Goal: Information Seeking & Learning: Find specific fact

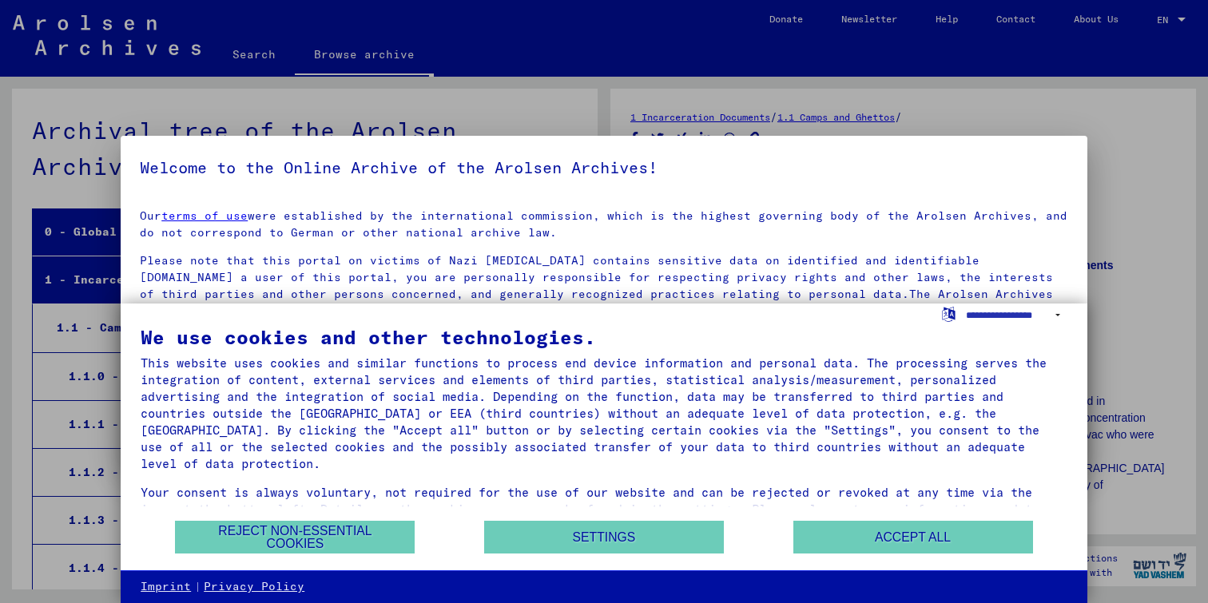
scroll to position [745, 0]
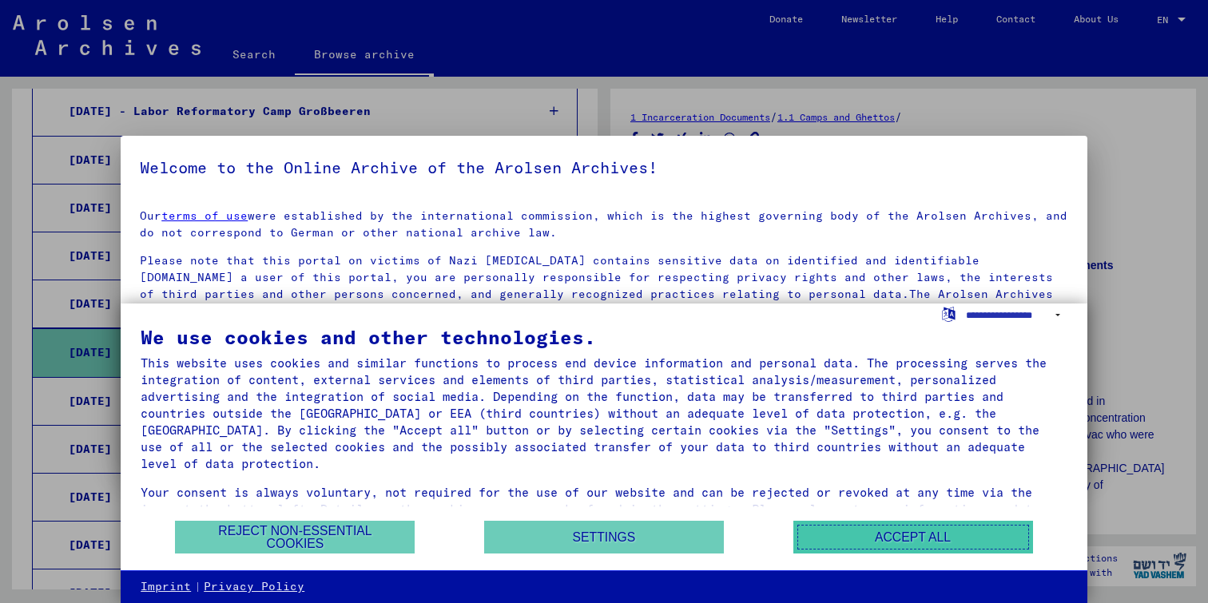
click at [892, 538] on button "Accept all" at bounding box center [913, 537] width 240 height 33
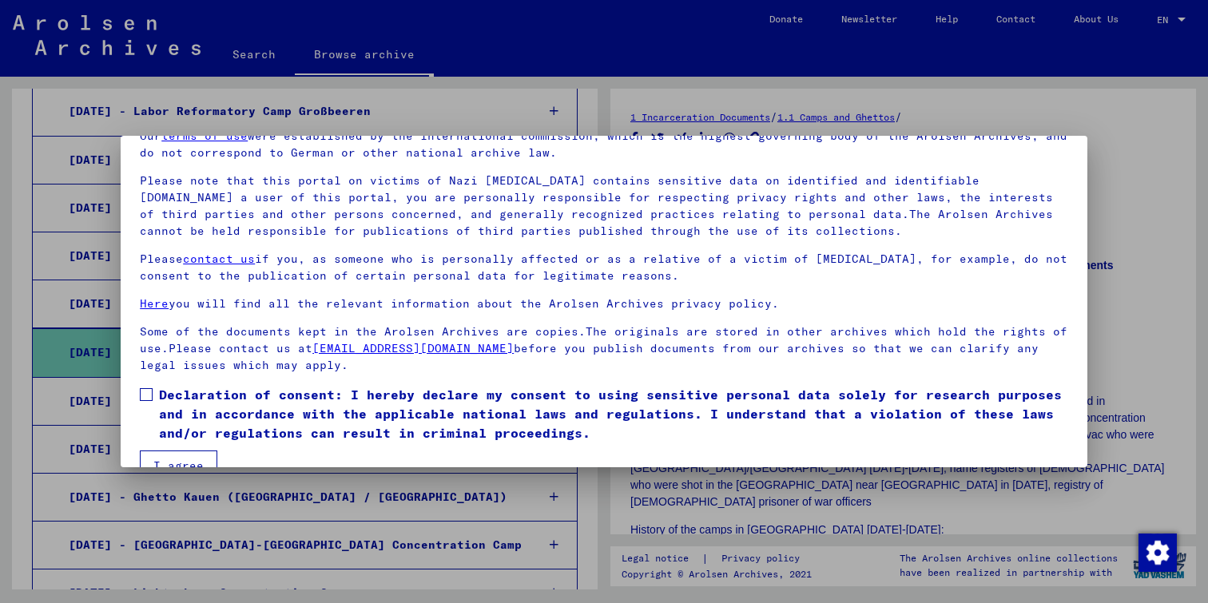
scroll to position [112, 0]
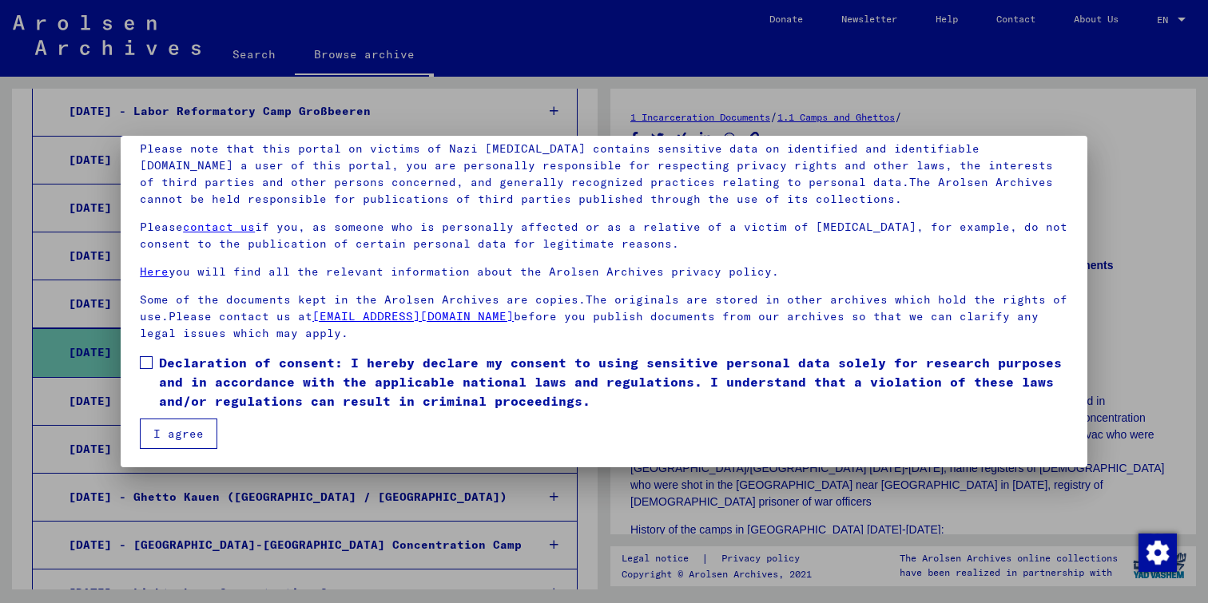
click at [149, 362] on span at bounding box center [146, 362] width 13 height 13
click at [175, 431] on button "I agree" at bounding box center [178, 434] width 77 height 30
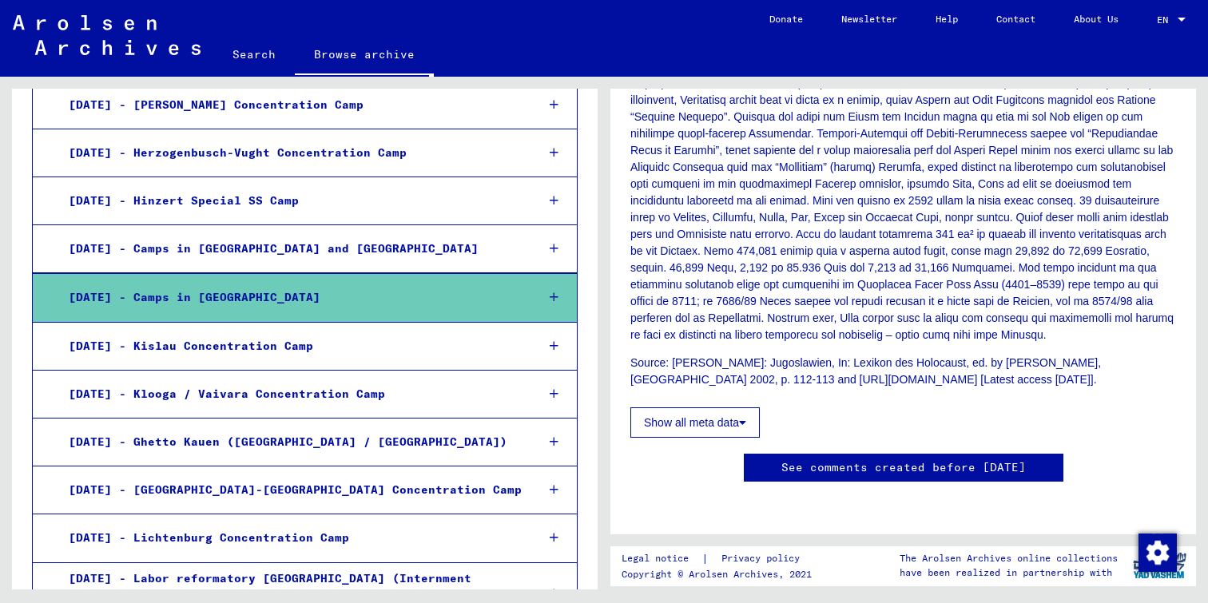
scroll to position [752, 0]
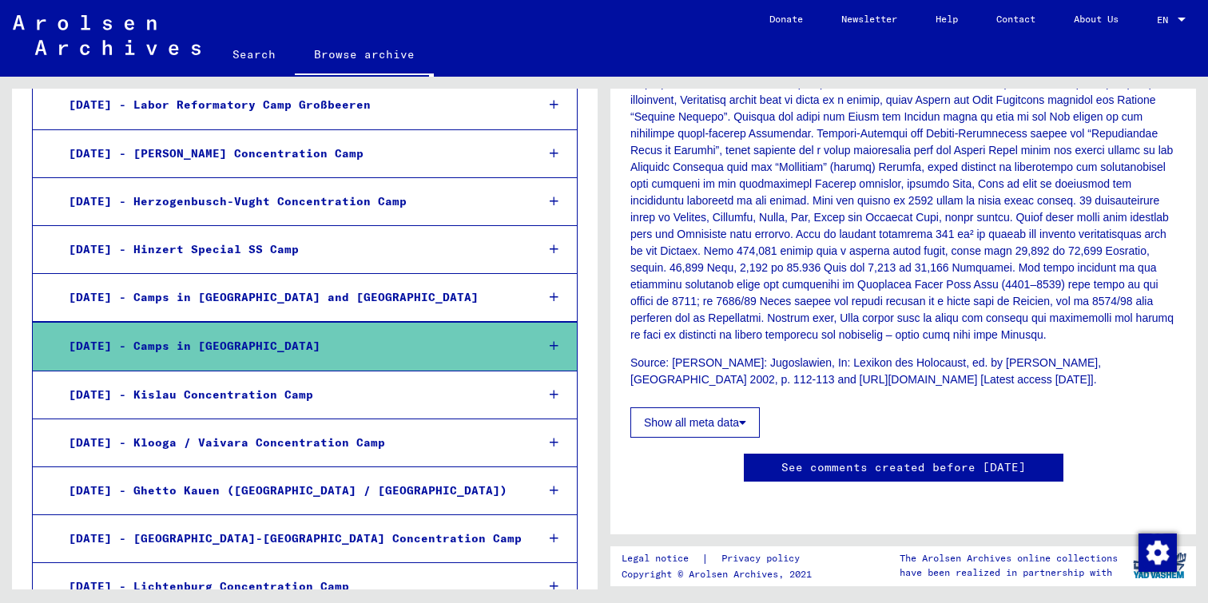
click at [232, 335] on div "[DATE] - Camps in [GEOGRAPHIC_DATA]" at bounding box center [290, 346] width 466 height 31
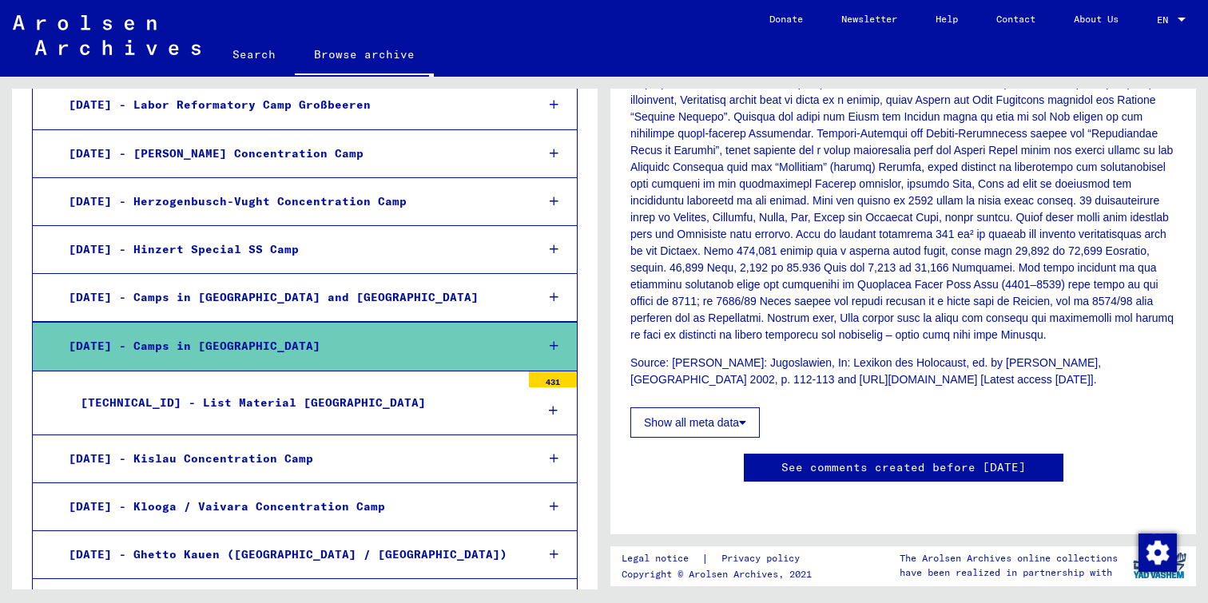
click at [555, 340] on icon at bounding box center [553, 345] width 9 height 11
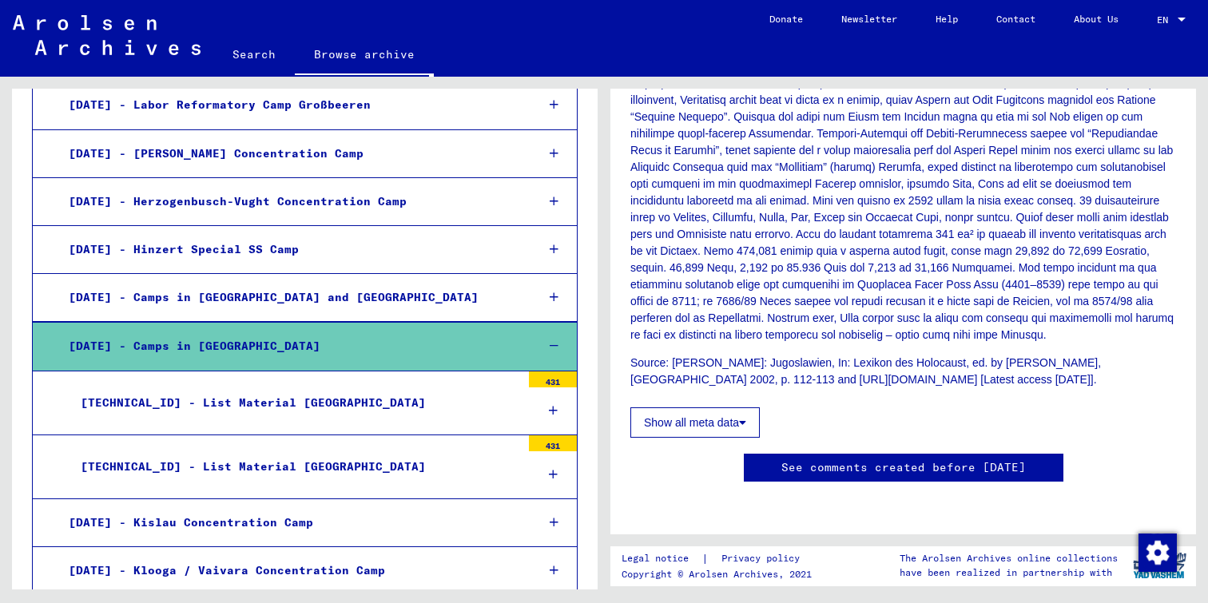
click at [303, 389] on div "[TECHNICAL_ID] - List Material [GEOGRAPHIC_DATA]" at bounding box center [295, 402] width 452 height 31
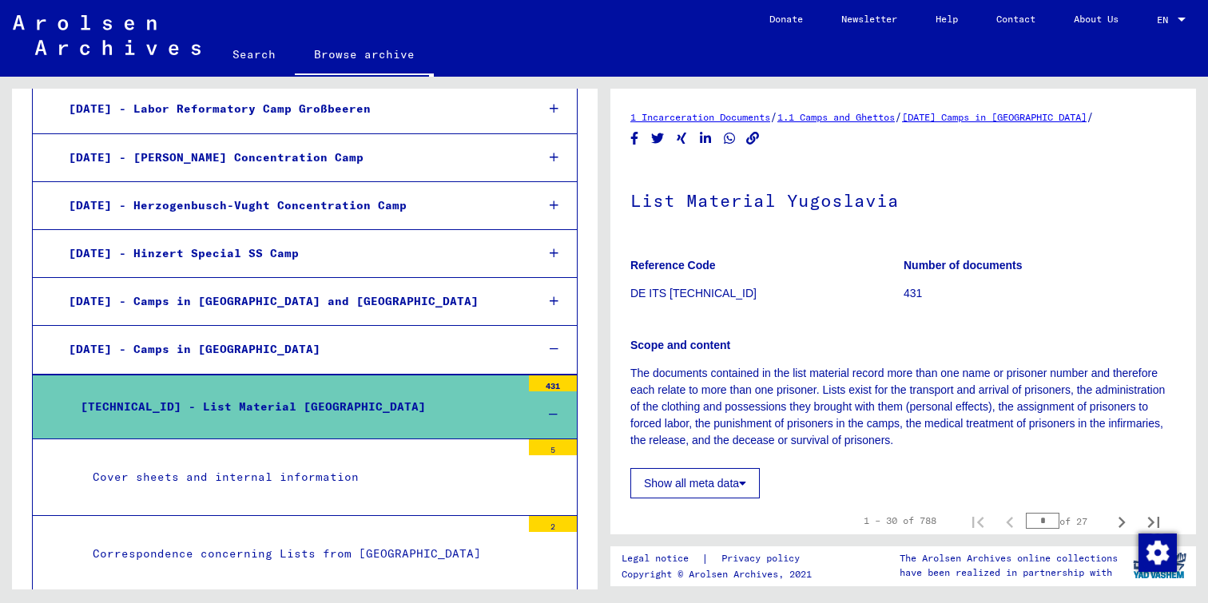
scroll to position [744, 0]
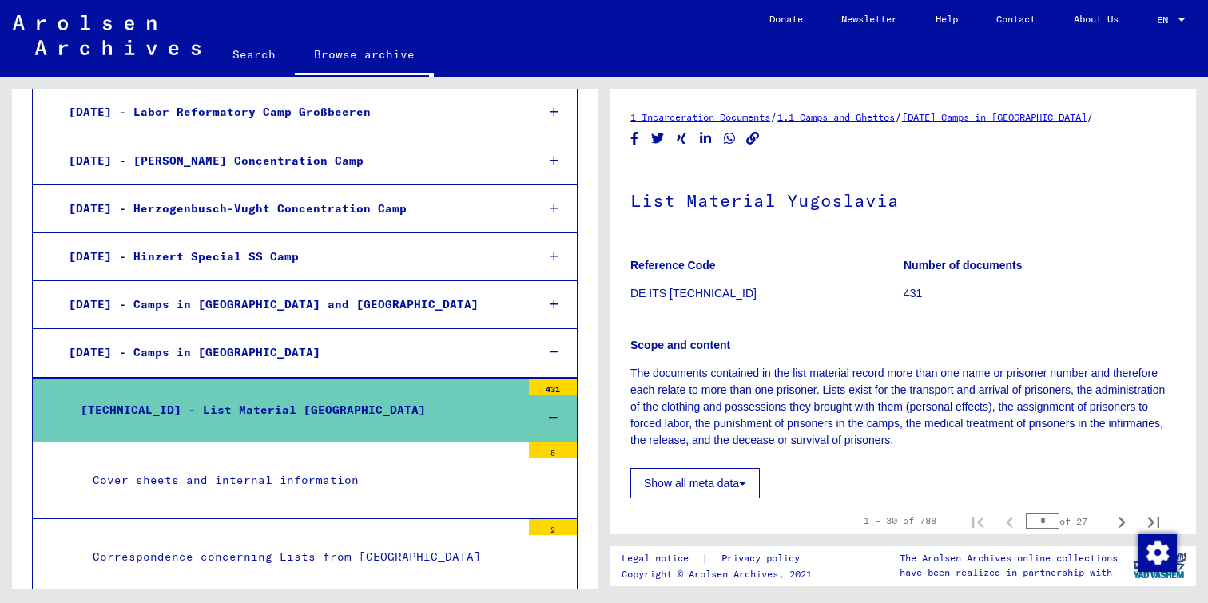
click at [248, 57] on link "Search" at bounding box center [253, 54] width 81 height 38
click at [248, 57] on link "Search" at bounding box center [253, 56] width 81 height 42
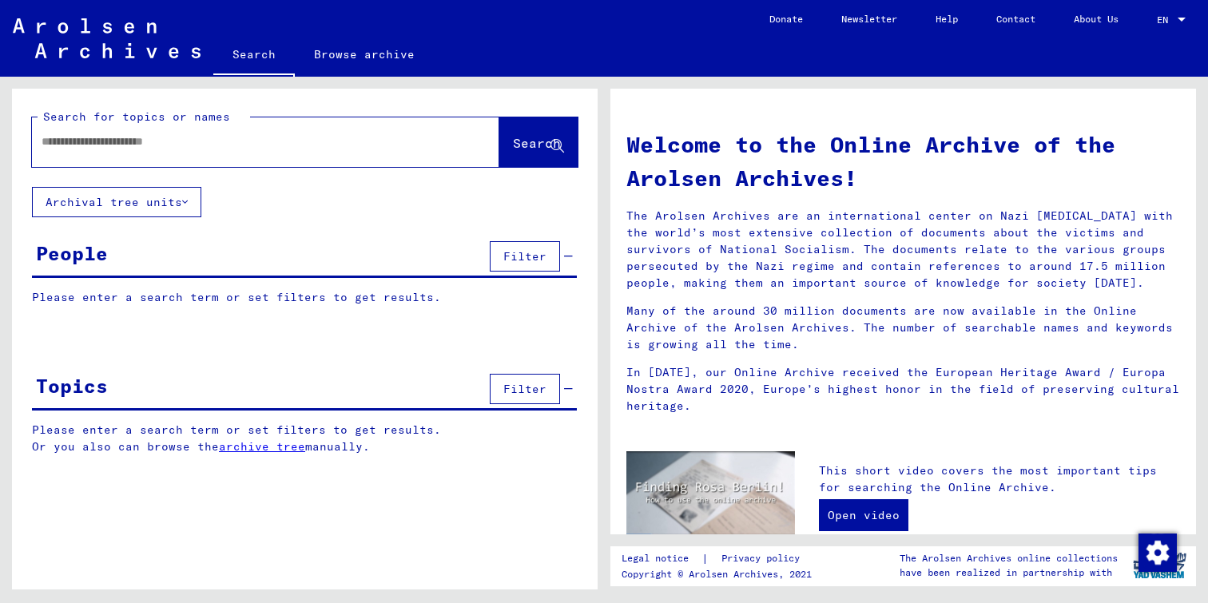
click at [265, 141] on input "text" at bounding box center [247, 141] width 410 height 17
type input "*******"
click at [522, 149] on span "Search" at bounding box center [537, 143] width 48 height 16
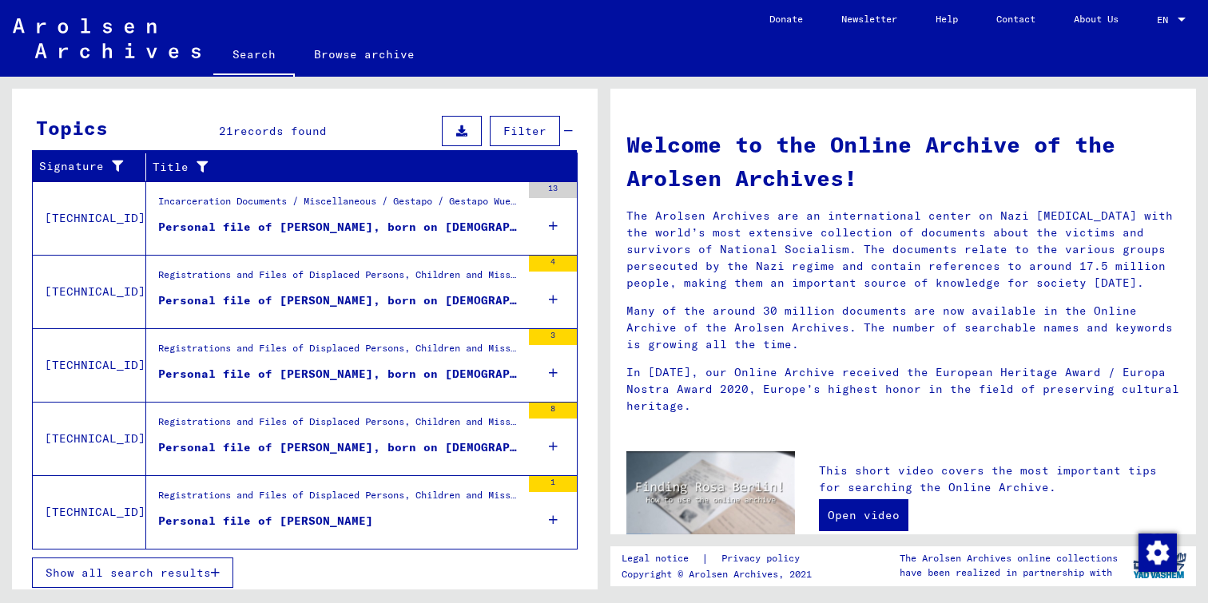
scroll to position [514, 0]
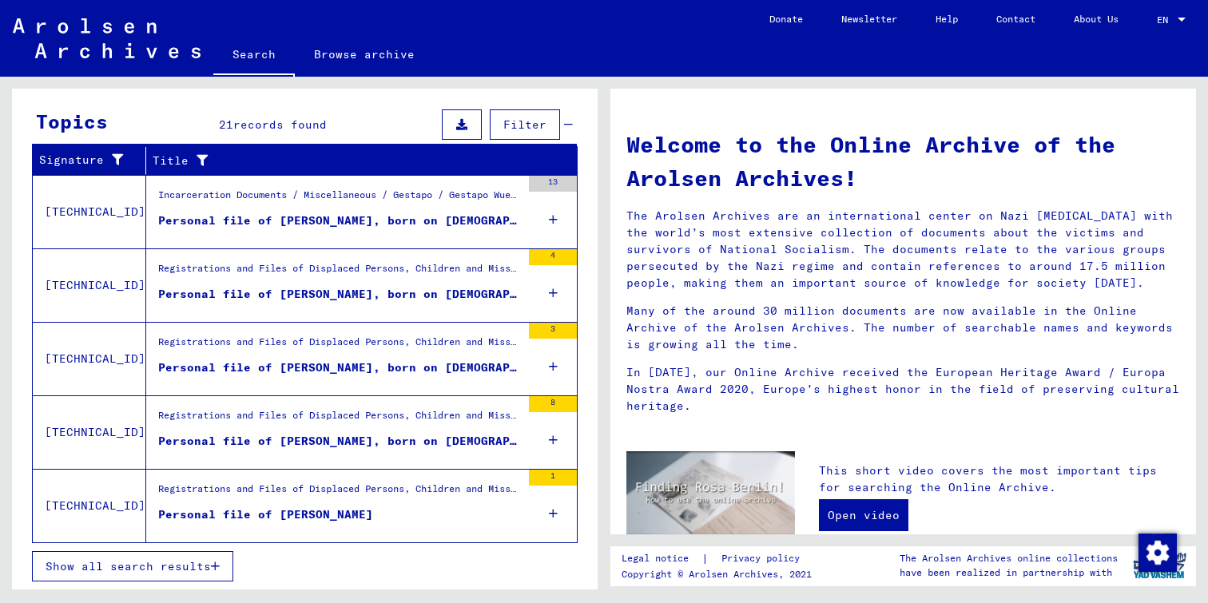
click at [212, 564] on icon "button" at bounding box center [215, 566] width 9 height 11
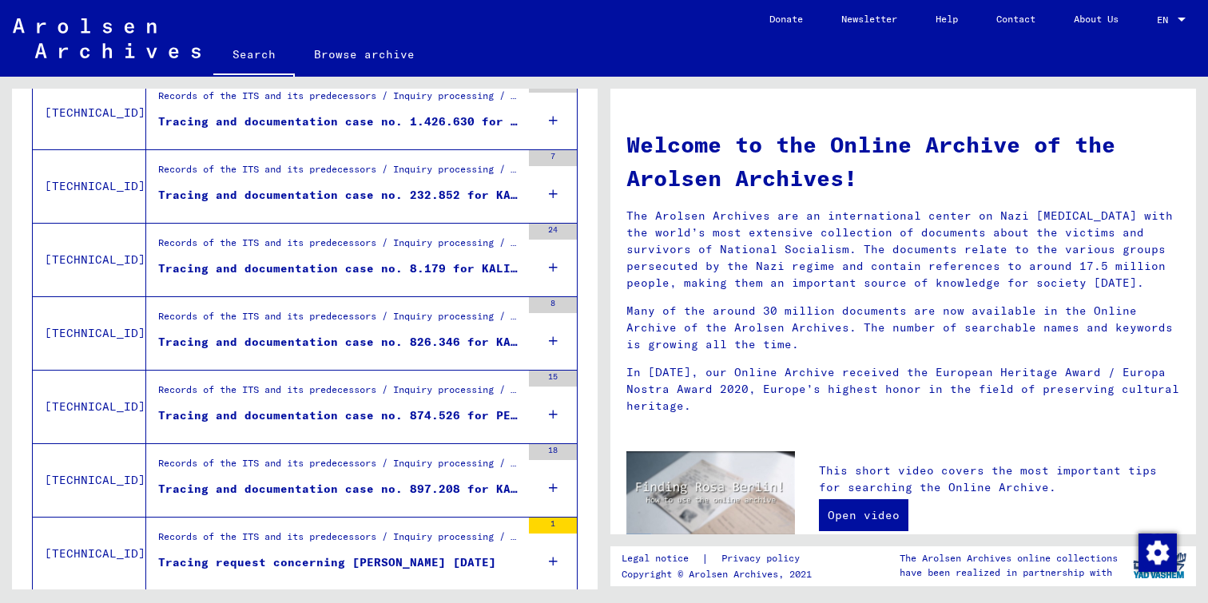
scroll to position [1134, 0]
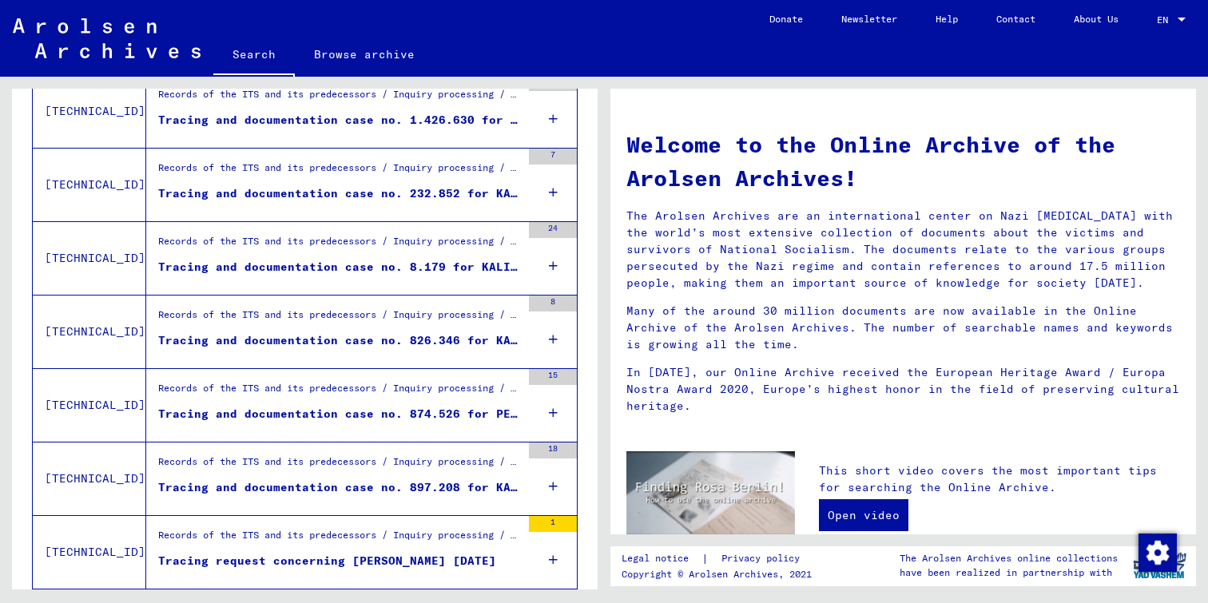
click at [356, 486] on div "Tracing and documentation case no. 897.208 for KALINIC, MILE born [DEMOGRAPHIC_…" at bounding box center [339, 487] width 363 height 17
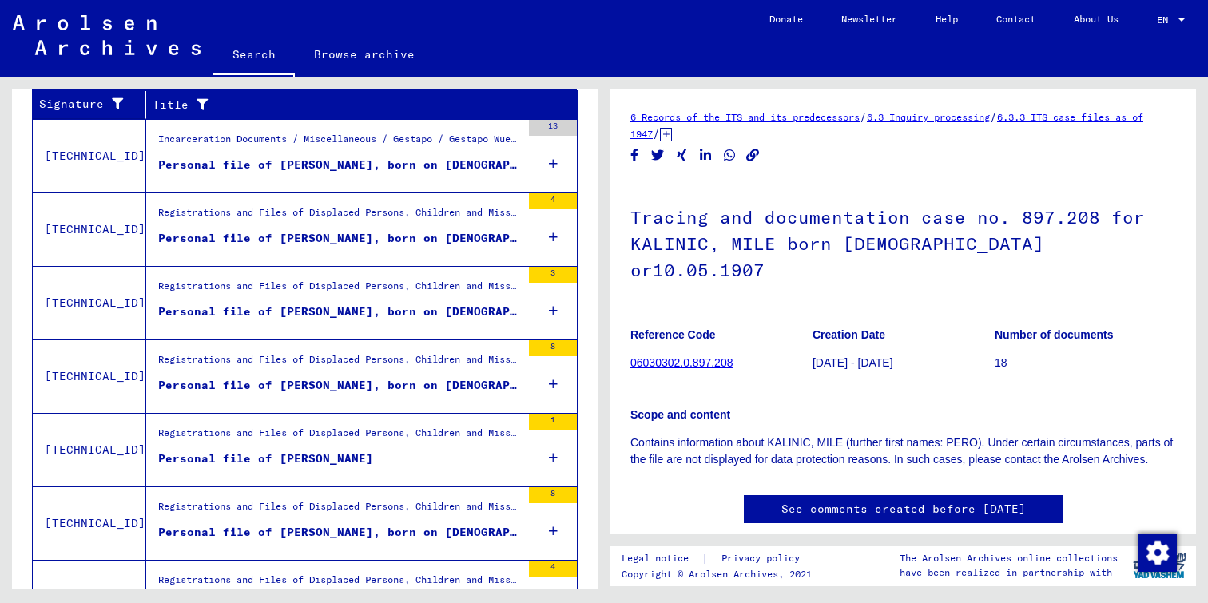
scroll to position [293, 0]
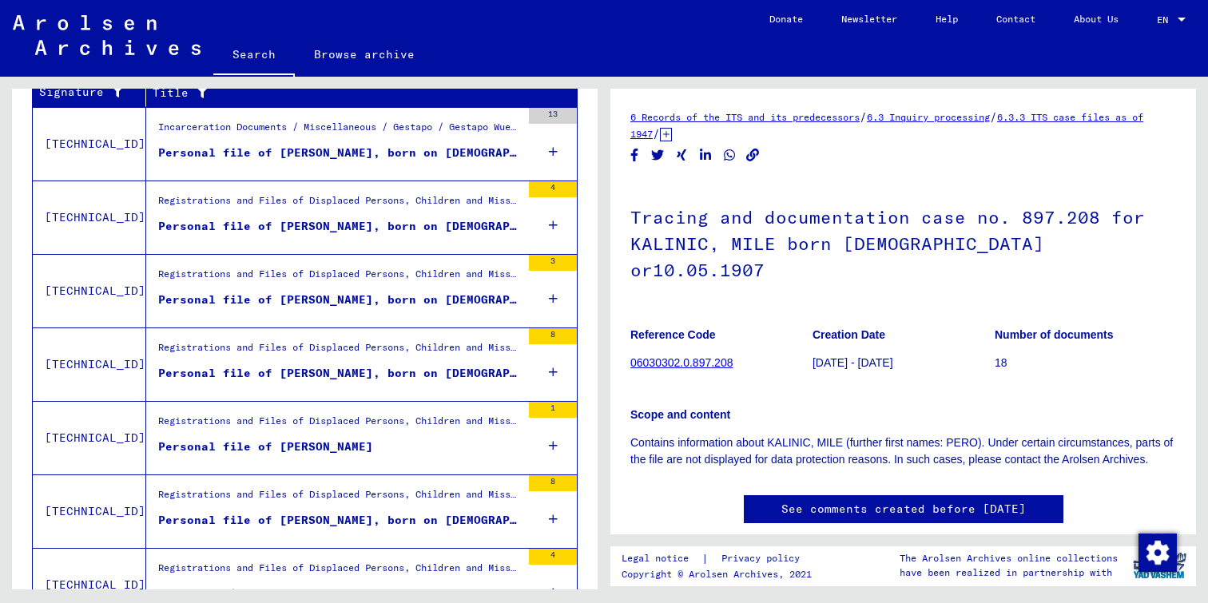
click at [275, 228] on div "Personal file of [PERSON_NAME], born on [DEMOGRAPHIC_DATA], born in [GEOGRAPHIC…" at bounding box center [339, 226] width 363 height 17
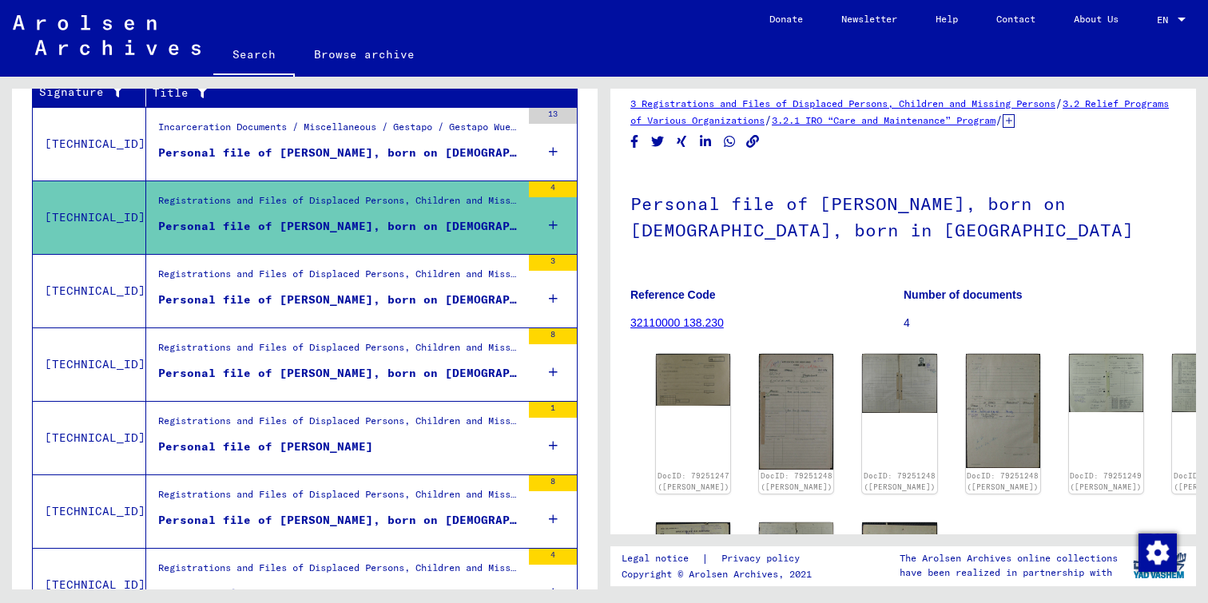
scroll to position [17, 0]
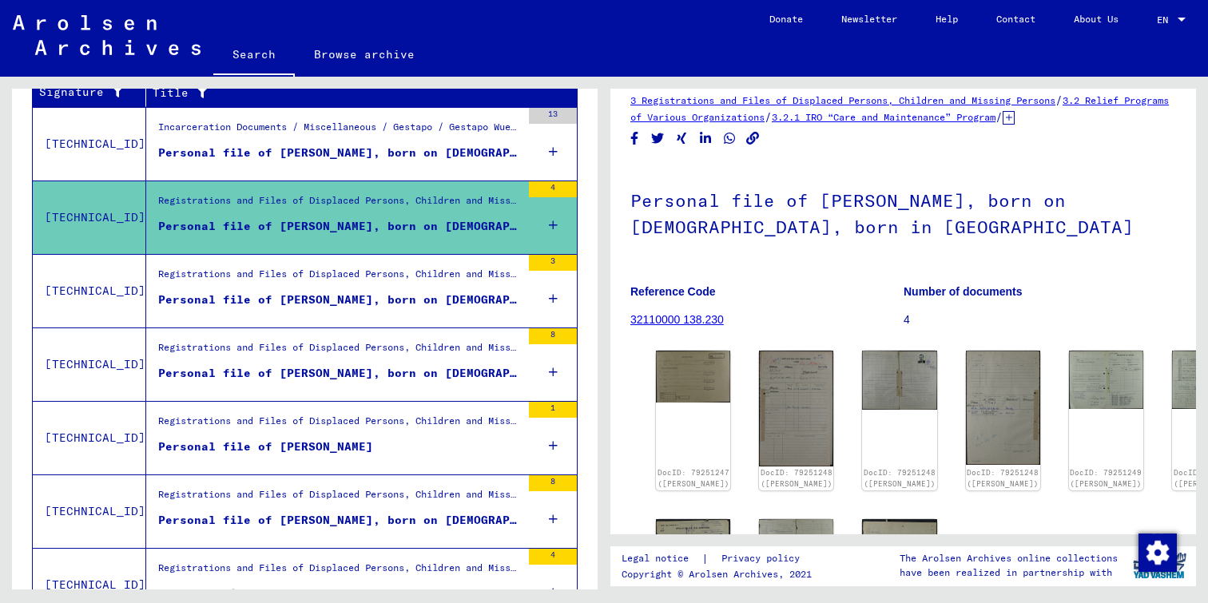
click at [371, 299] on div "Personal file of [PERSON_NAME], born on [DEMOGRAPHIC_DATA], born in CUPRIGA" at bounding box center [339, 300] width 363 height 17
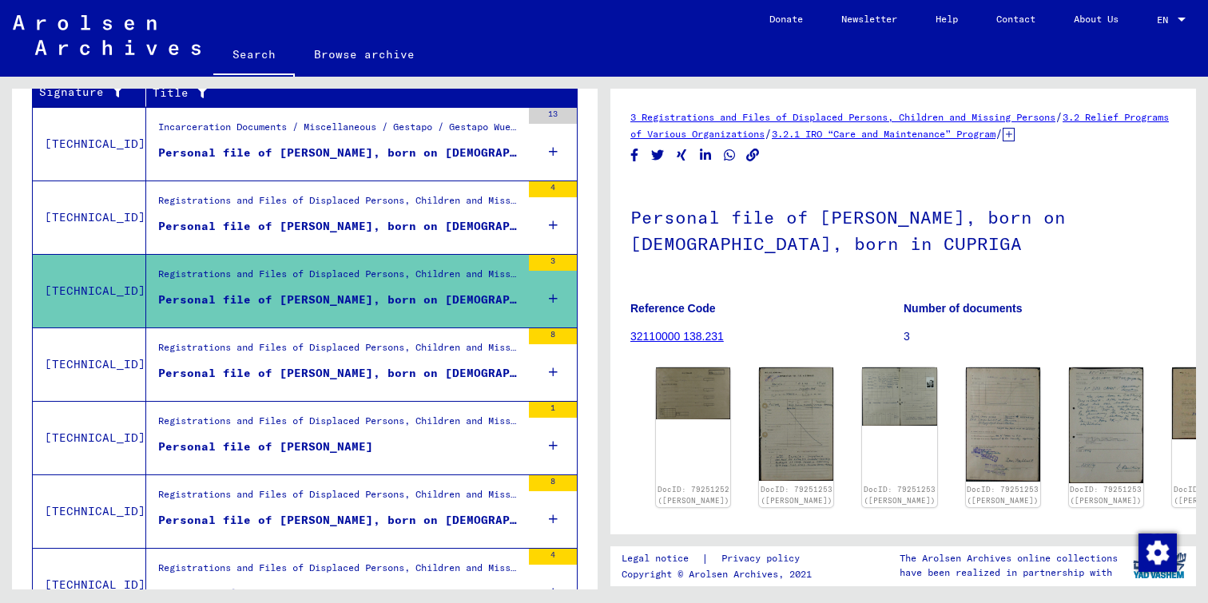
click at [347, 382] on figure "Personal file of [PERSON_NAME], born on [DEMOGRAPHIC_DATA], born in [GEOGRAPHIC…" at bounding box center [339, 377] width 363 height 24
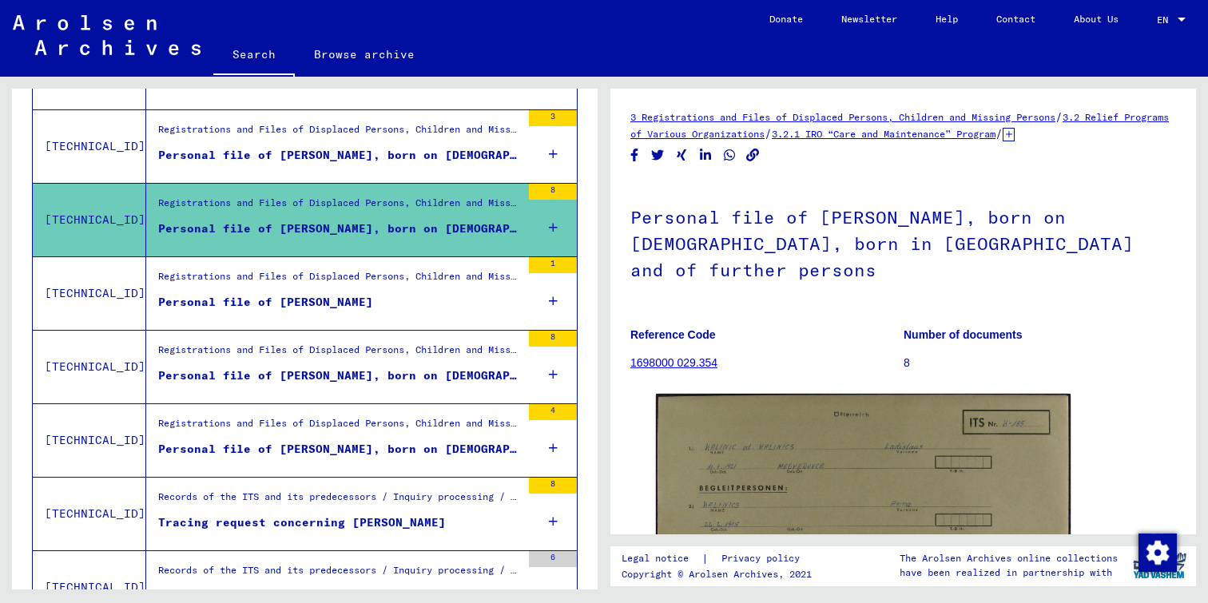
scroll to position [463, 0]
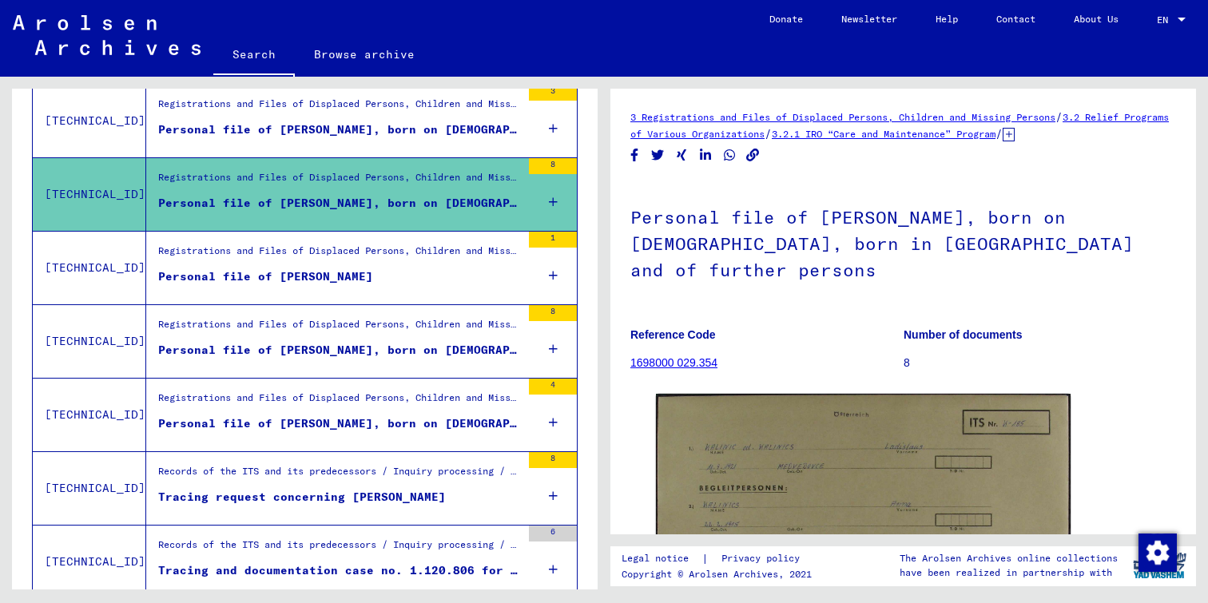
click at [335, 278] on div "Personal file of [PERSON_NAME]" at bounding box center [265, 276] width 215 height 17
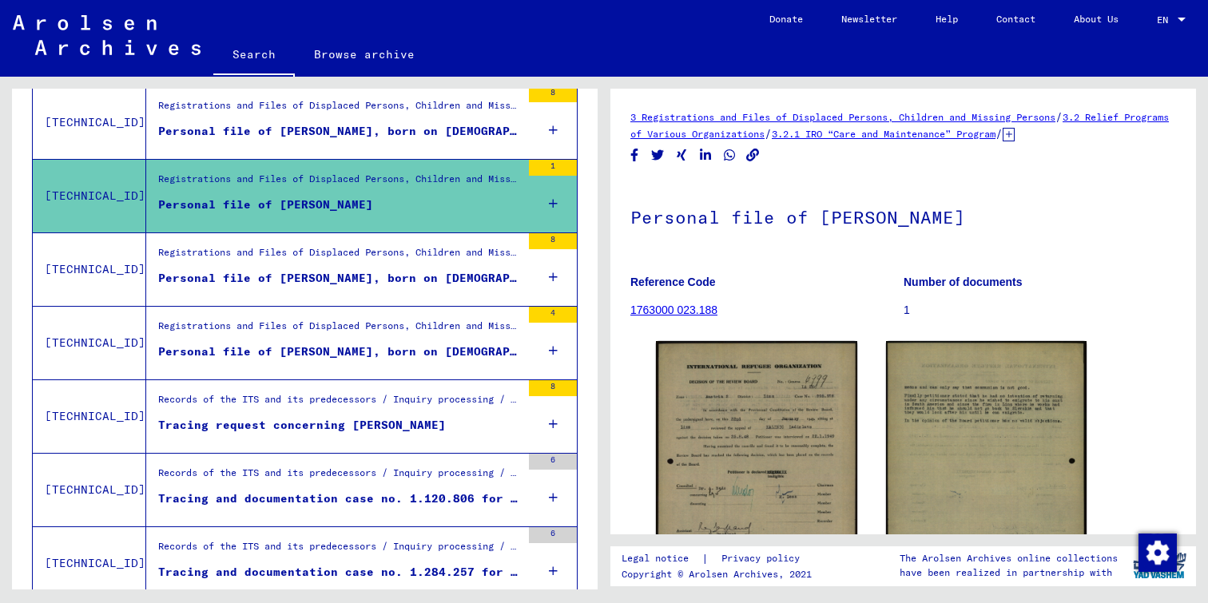
scroll to position [541, 0]
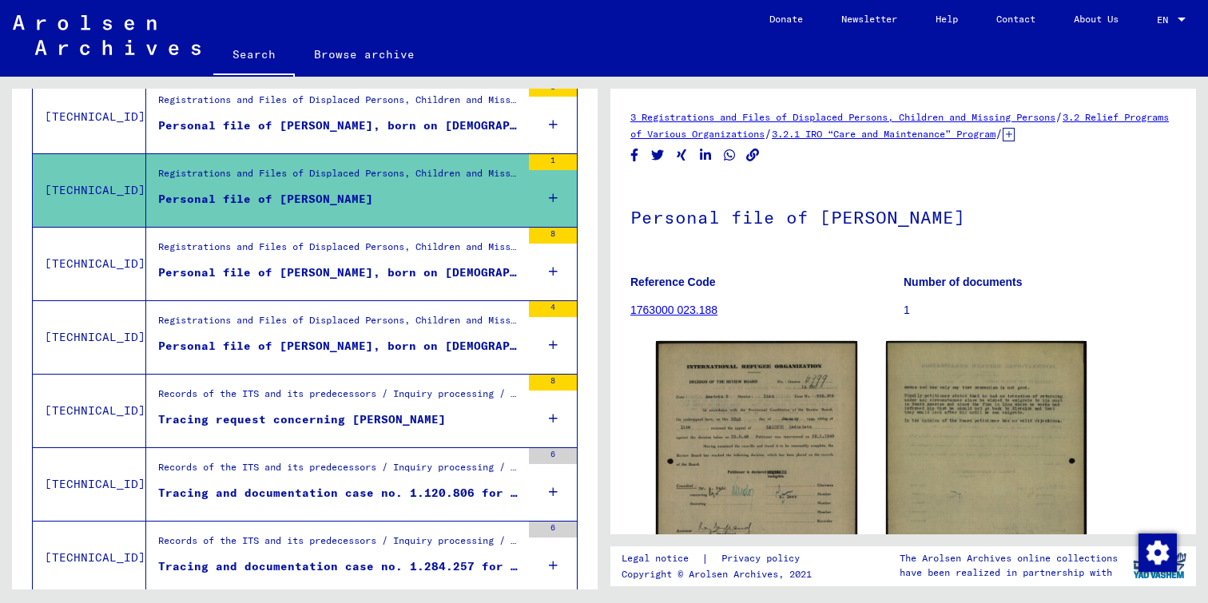
click at [334, 268] on div "Personal file of [PERSON_NAME], born on [DEMOGRAPHIC_DATA], born in [GEOGRAPHIC…" at bounding box center [339, 272] width 363 height 17
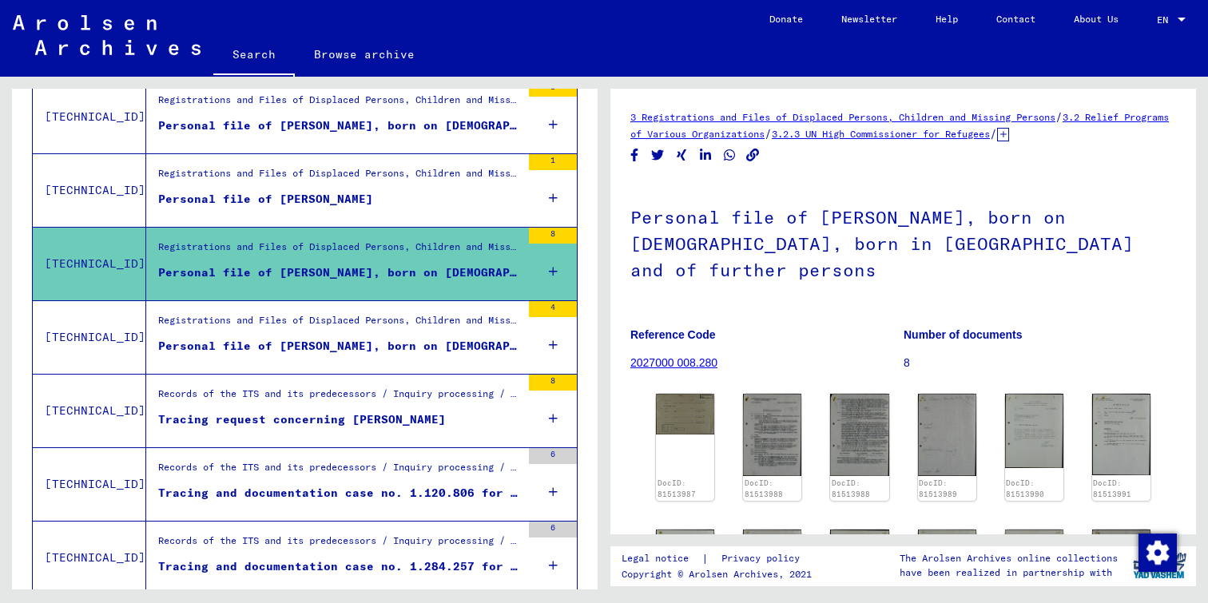
click at [326, 341] on div "Personal file of [PERSON_NAME], born on [DEMOGRAPHIC_DATA], born in [GEOGRAPHIC…" at bounding box center [339, 346] width 363 height 17
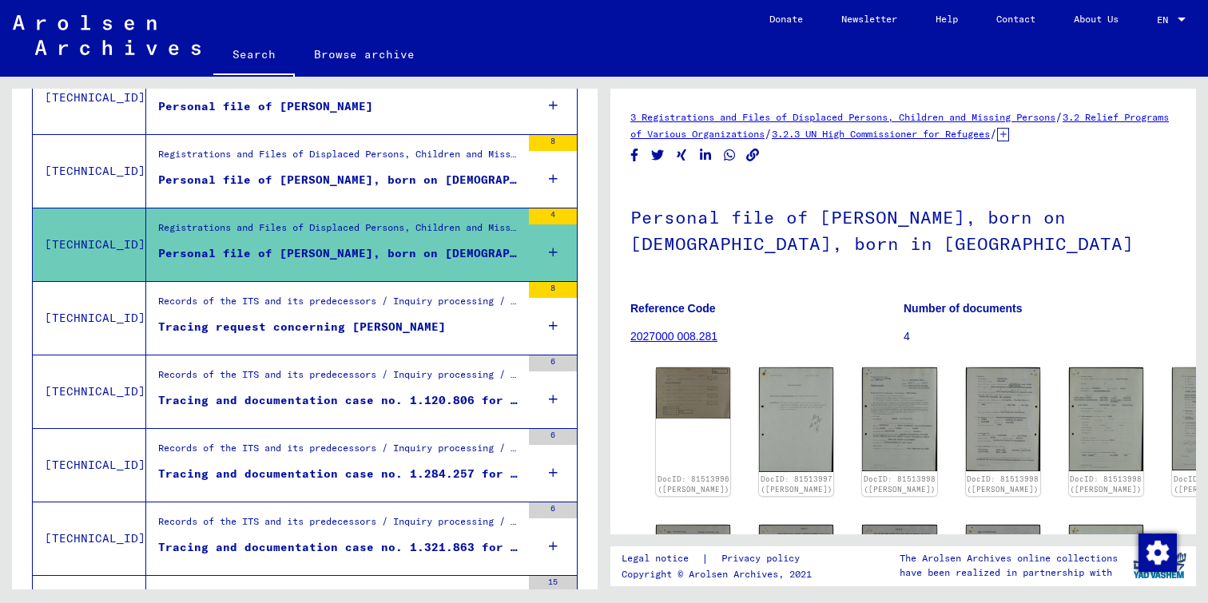
scroll to position [637, 0]
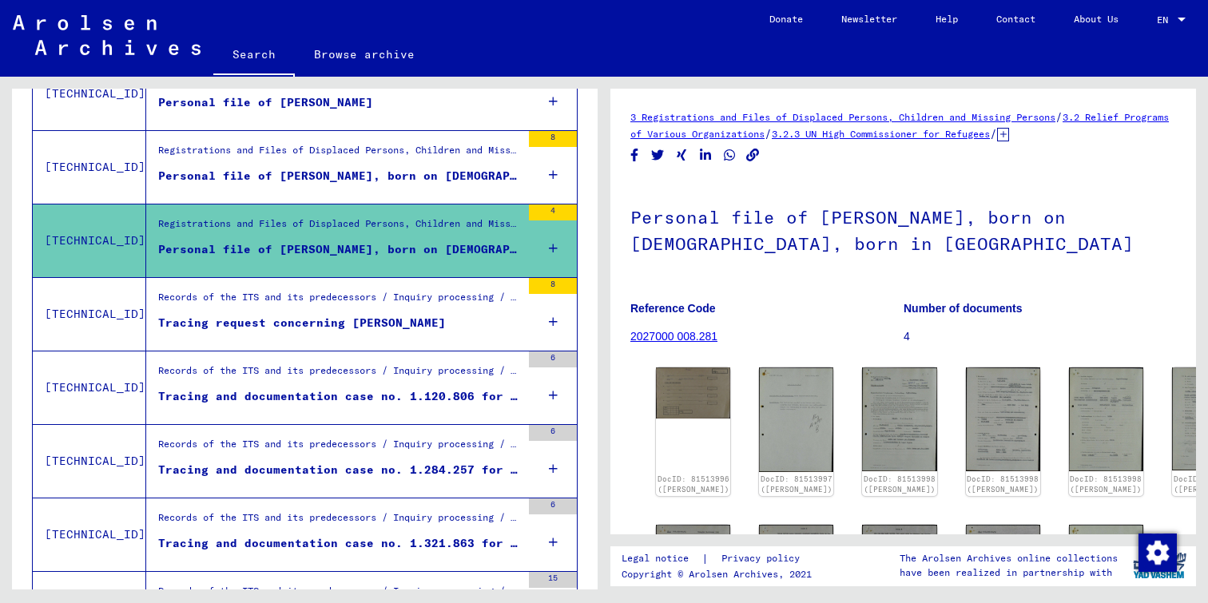
click at [275, 323] on div "Tracing request concerning [PERSON_NAME]" at bounding box center [302, 323] width 288 height 17
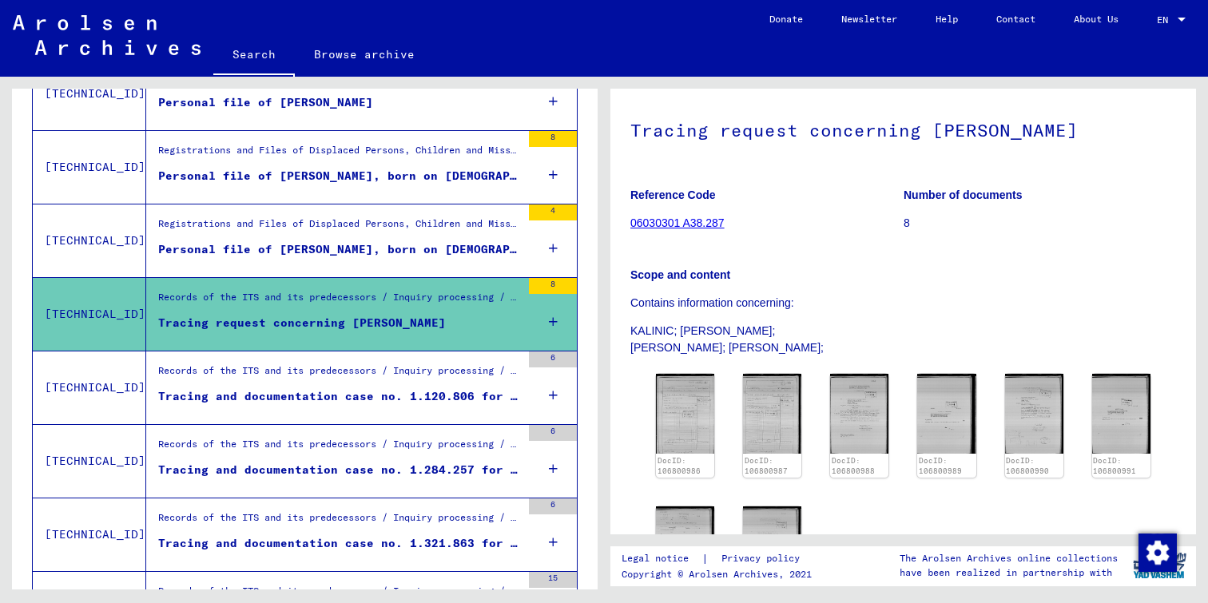
scroll to position [107, 0]
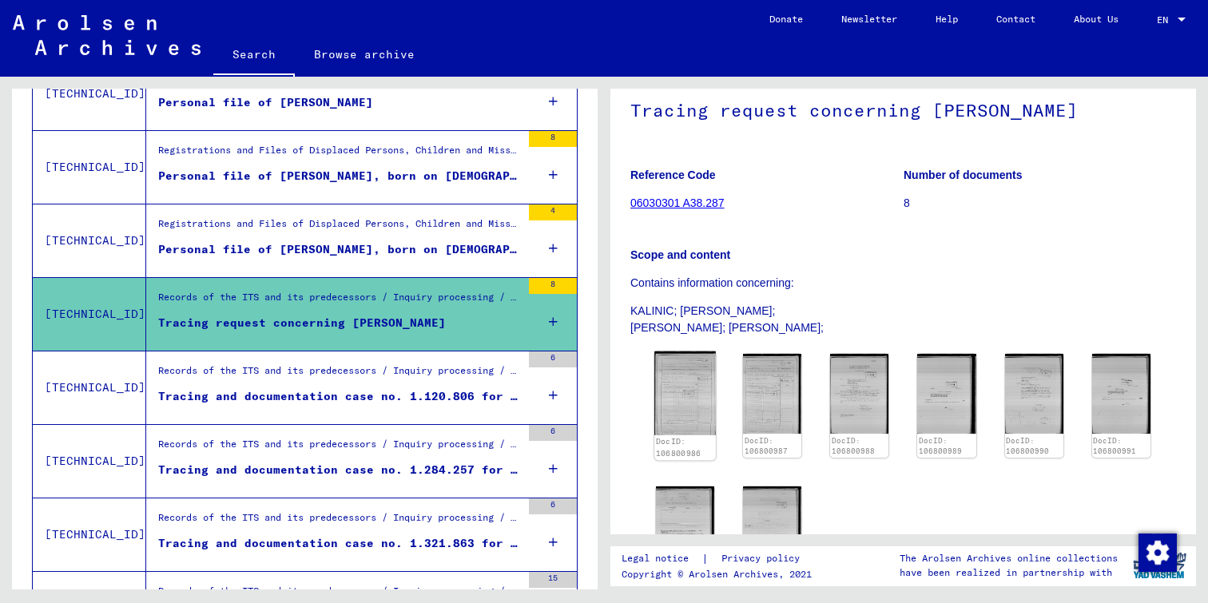
click at [700, 388] on img at bounding box center [684, 393] width 61 height 84
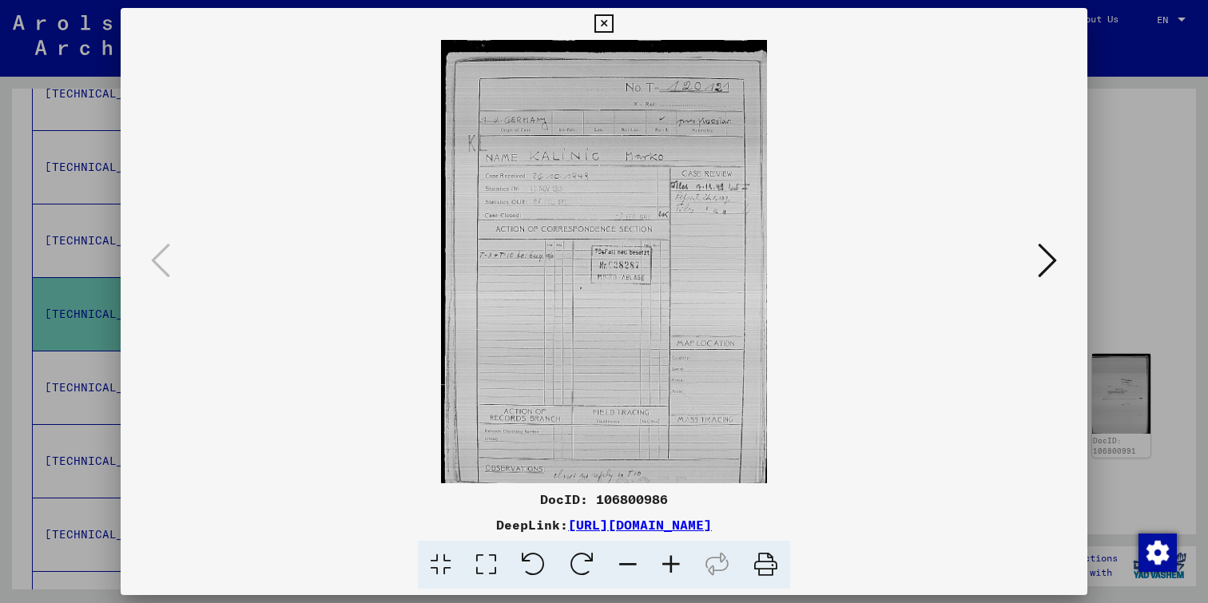
click at [1036, 265] on button at bounding box center [1047, 262] width 29 height 46
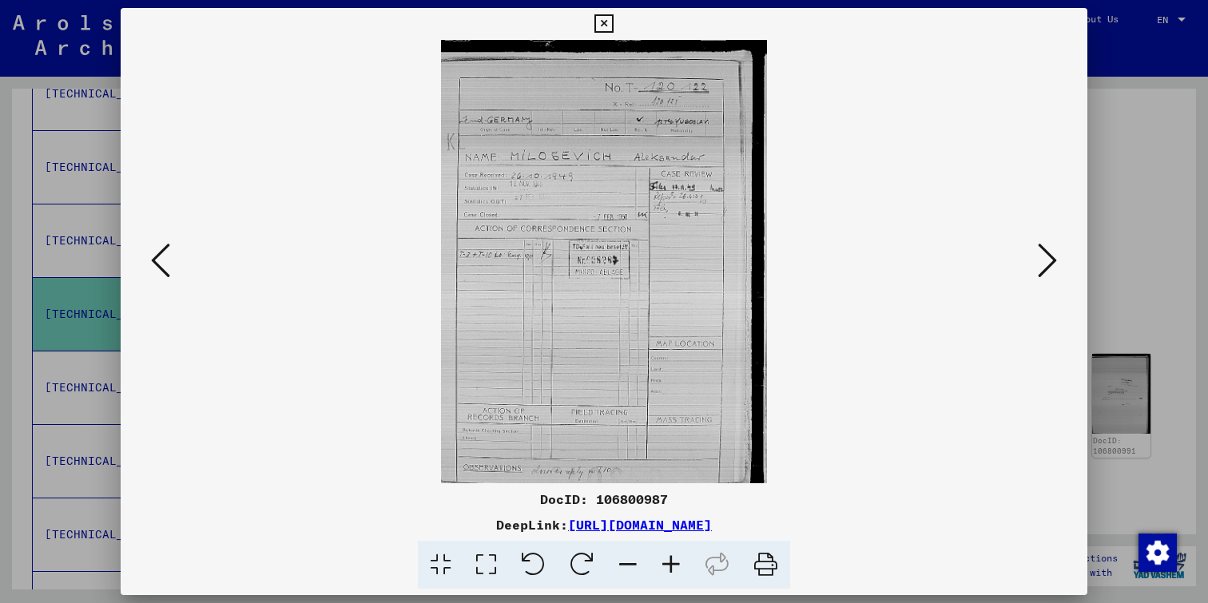
click at [1036, 265] on button at bounding box center [1047, 262] width 29 height 46
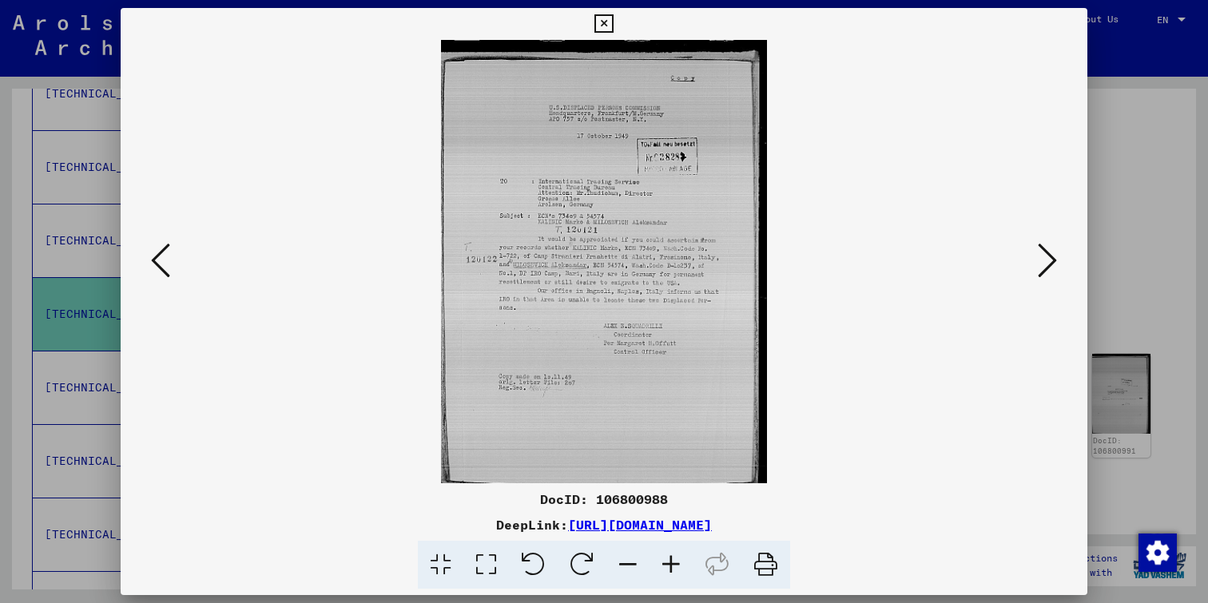
click at [1041, 259] on icon at bounding box center [1046, 260] width 19 height 38
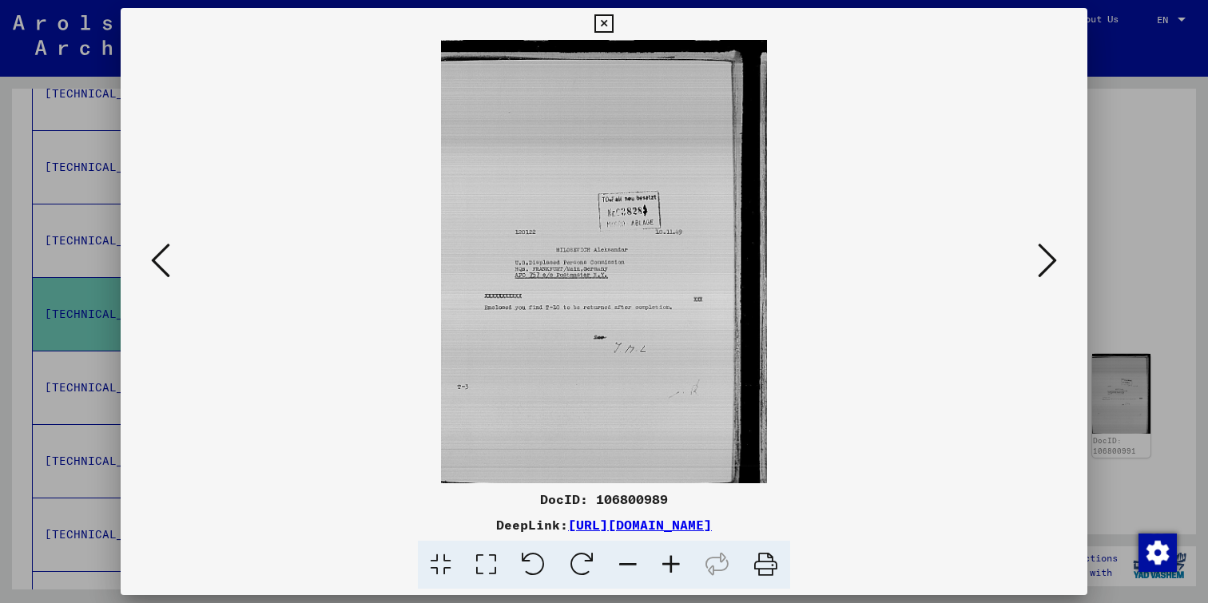
click at [1041, 259] on icon at bounding box center [1046, 260] width 19 height 38
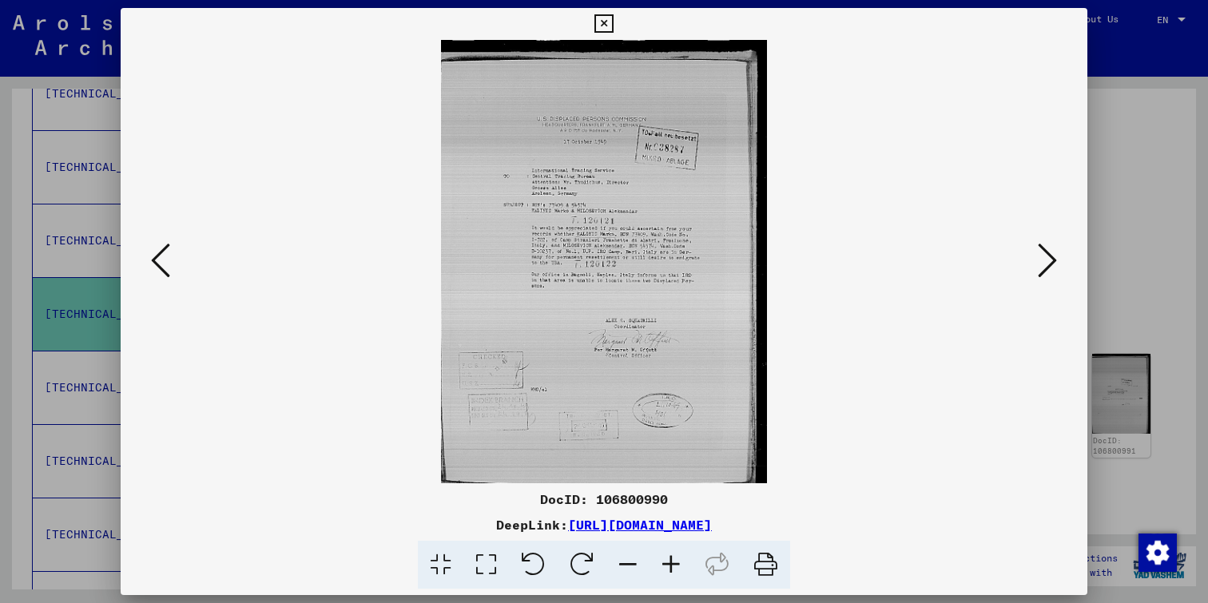
click at [1041, 259] on icon at bounding box center [1046, 260] width 19 height 38
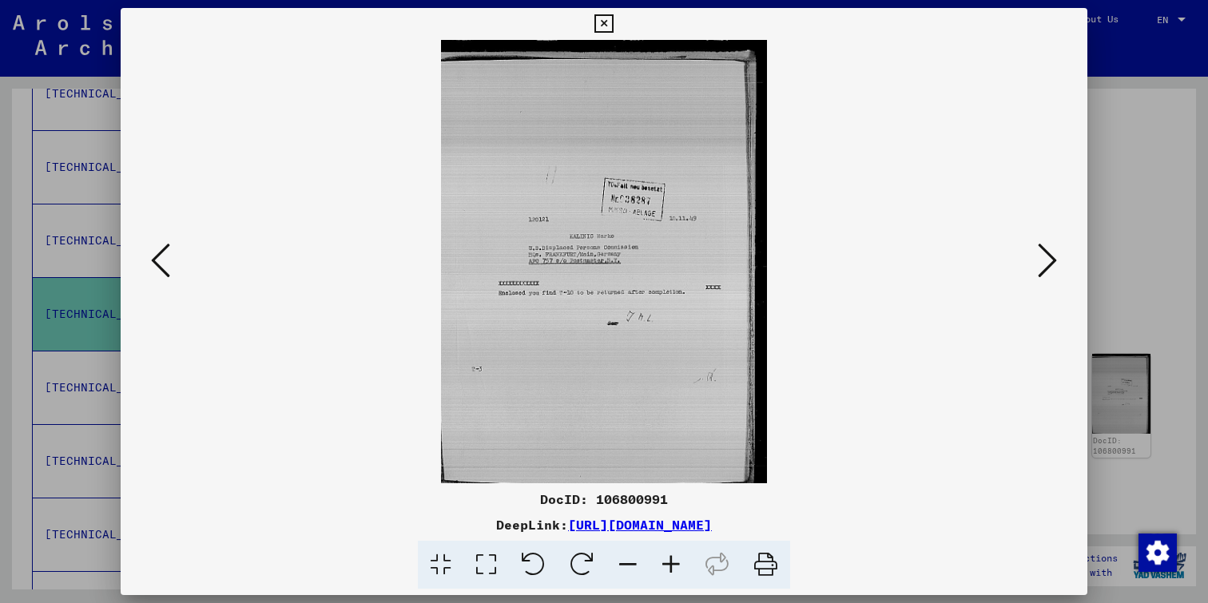
click at [603, 22] on icon at bounding box center [603, 23] width 18 height 19
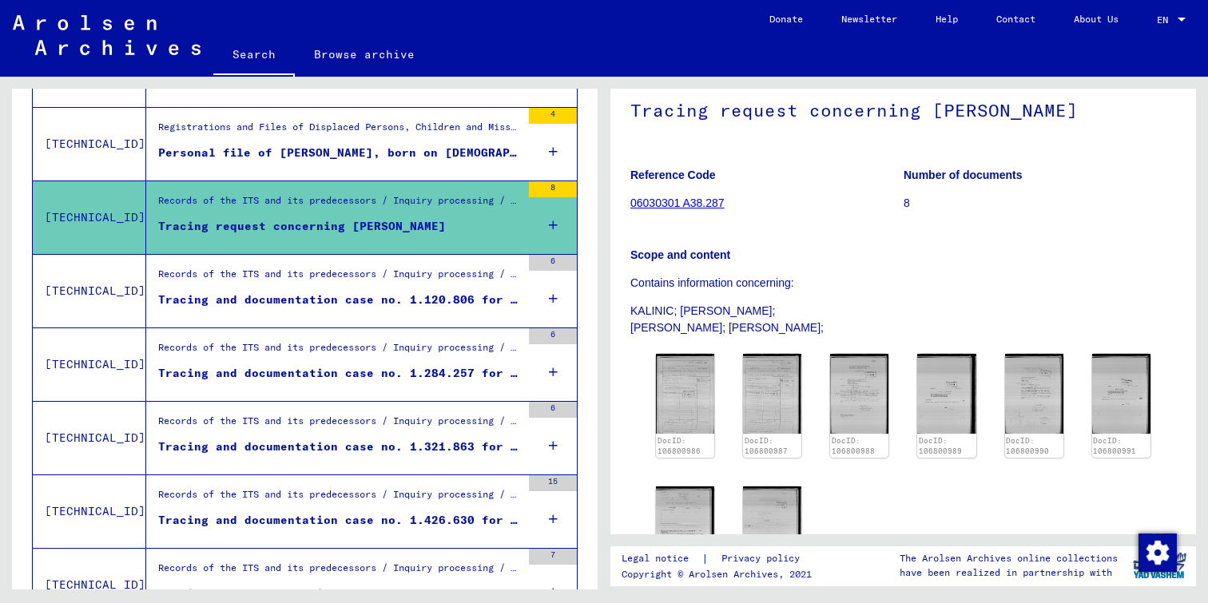
scroll to position [756, 0]
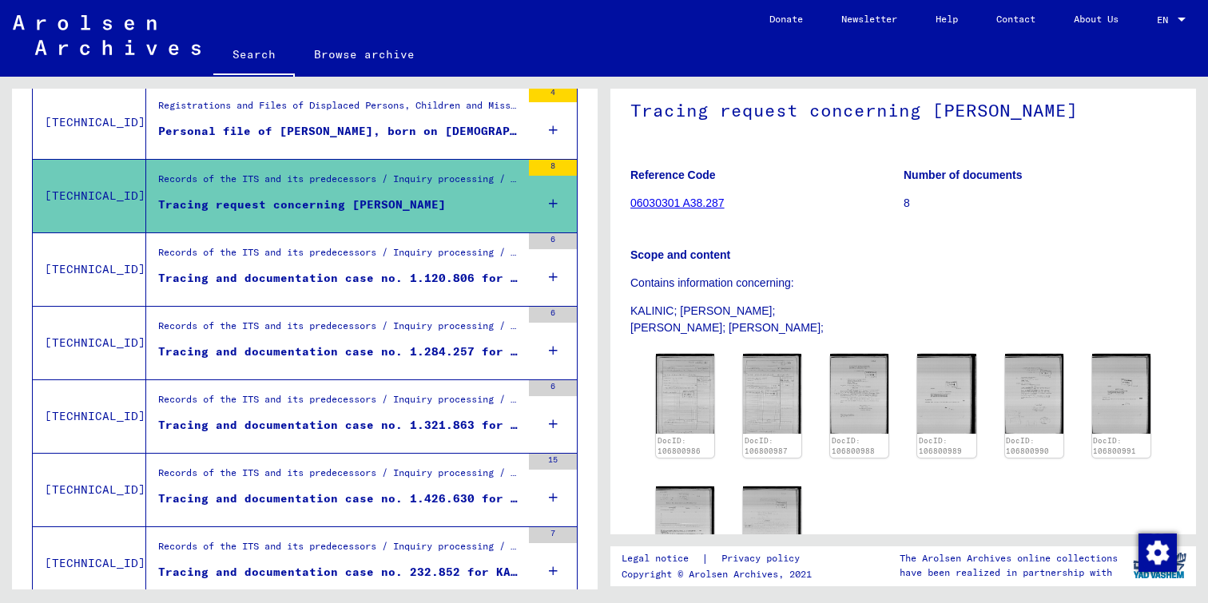
click at [341, 272] on div "Tracing and documentation case no. 1.120.806 for [PERSON_NAME] born [DEMOGRAPHI…" at bounding box center [339, 278] width 363 height 17
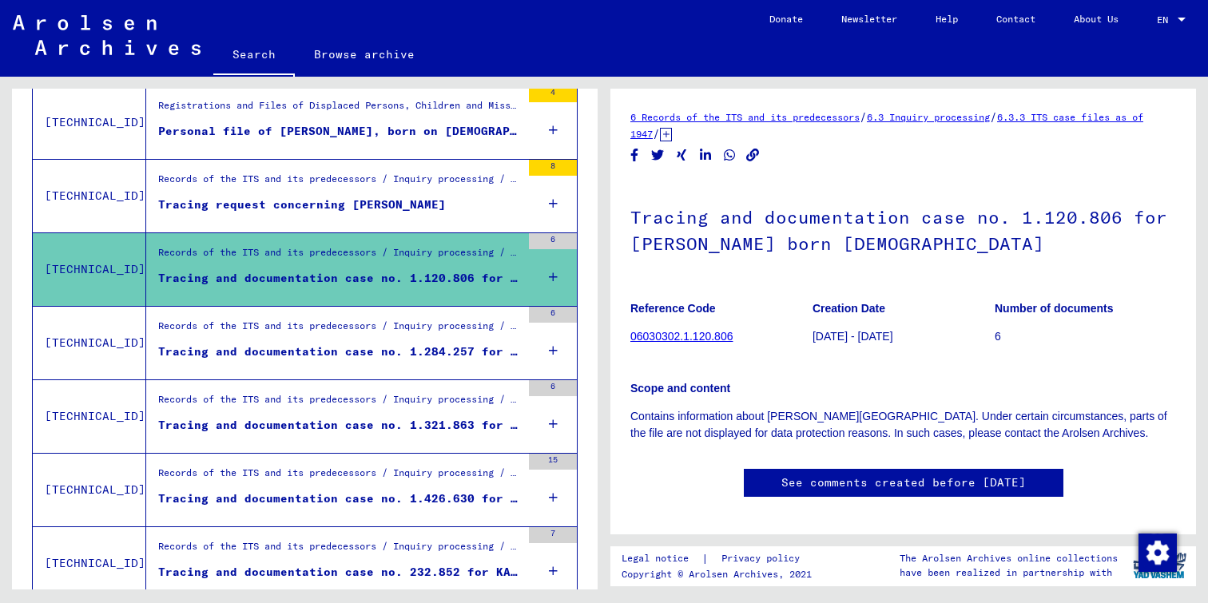
click at [303, 344] on div "Tracing and documentation case no. 1.284.257 for [PERSON_NAME][DEMOGRAPHIC_DATA…" at bounding box center [339, 351] width 363 height 17
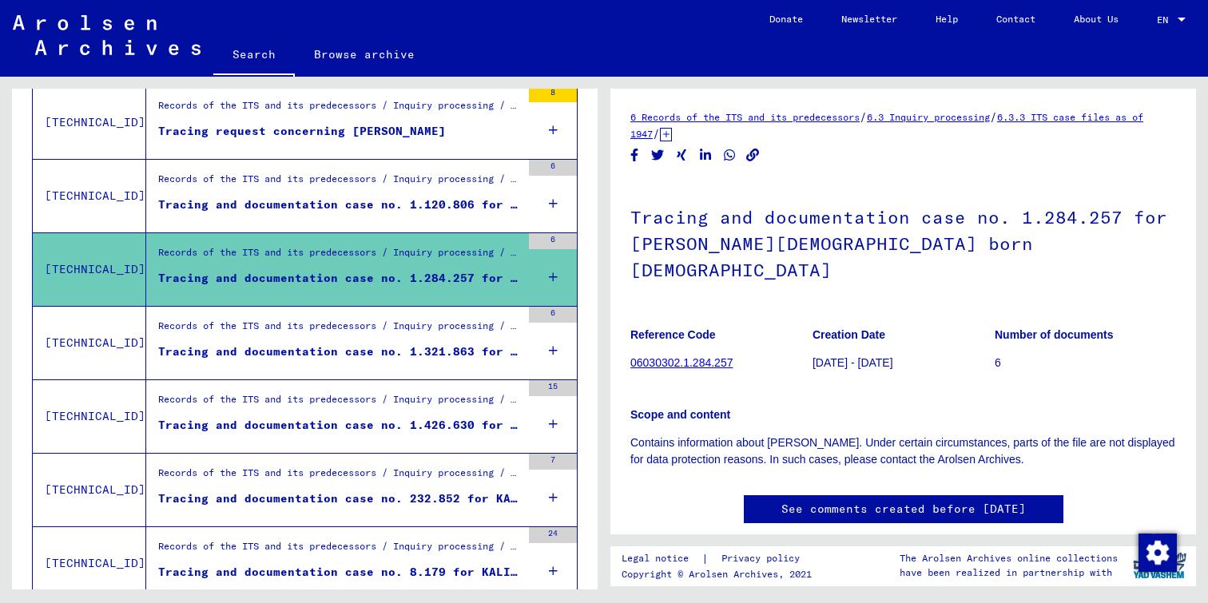
scroll to position [839, 0]
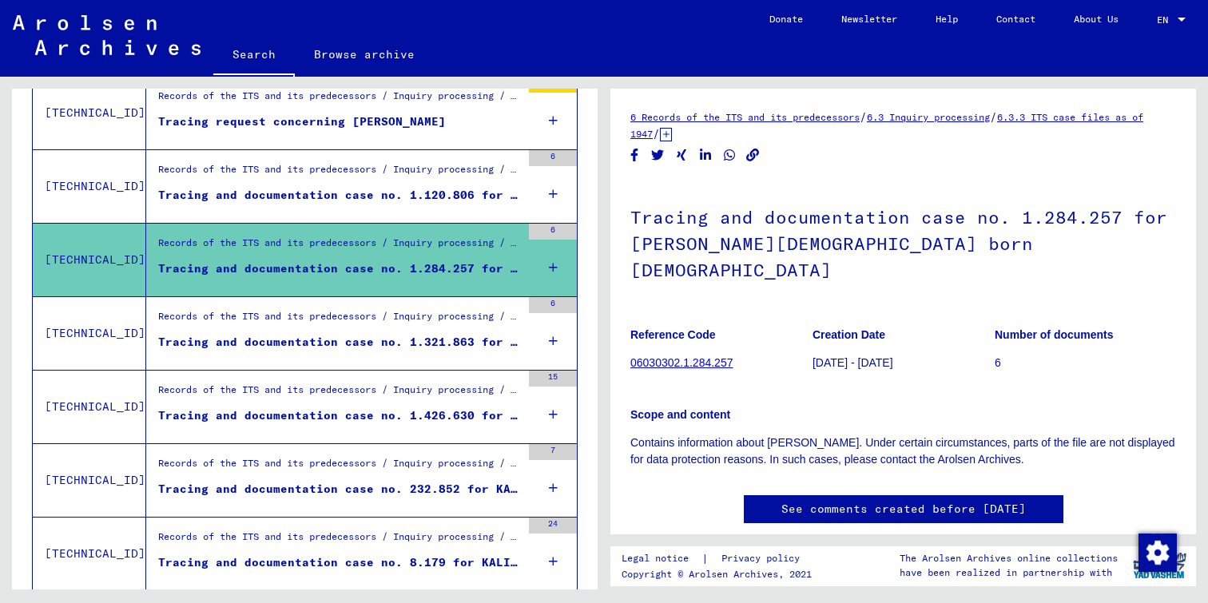
click at [335, 334] on div "Tracing and documentation case no. 1.321.863 for [PERSON_NAME] born [DEMOGRAPHI…" at bounding box center [339, 342] width 363 height 17
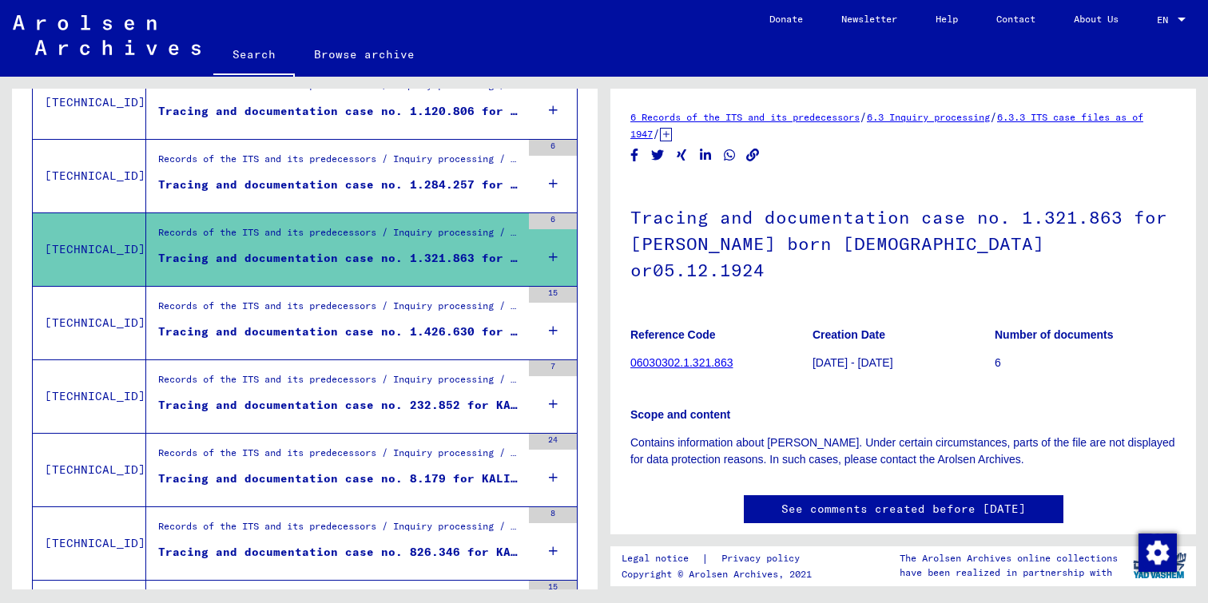
scroll to position [924, 0]
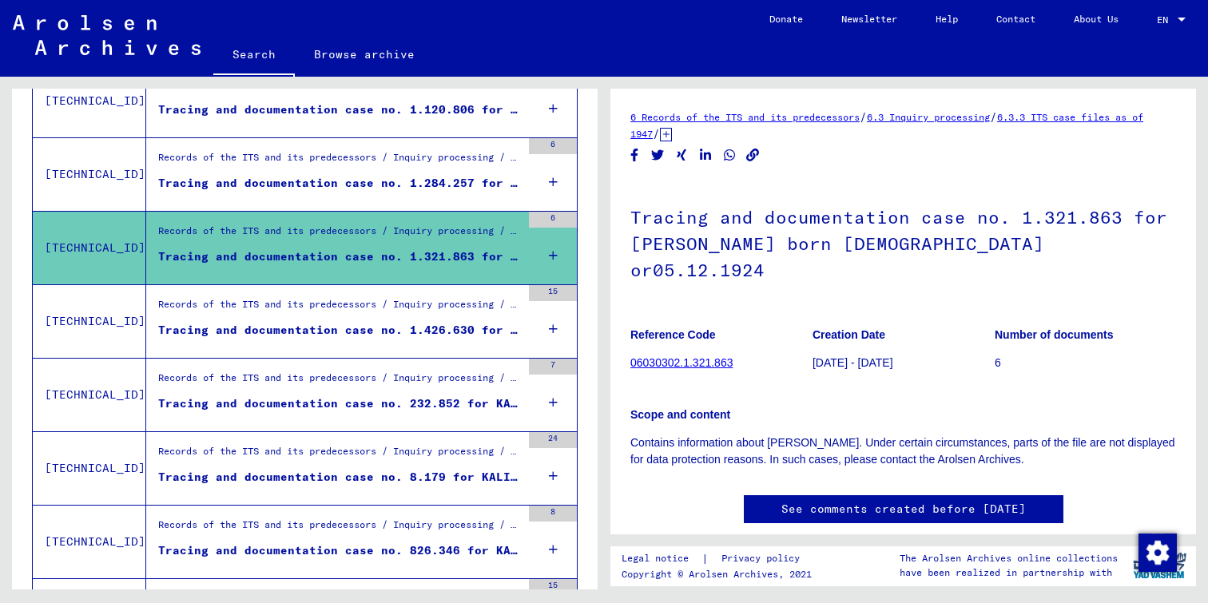
click at [319, 325] on div "Tracing and documentation case no. 1.426.630 for [PERSON_NAME] born [DEMOGRAPHI…" at bounding box center [339, 330] width 363 height 17
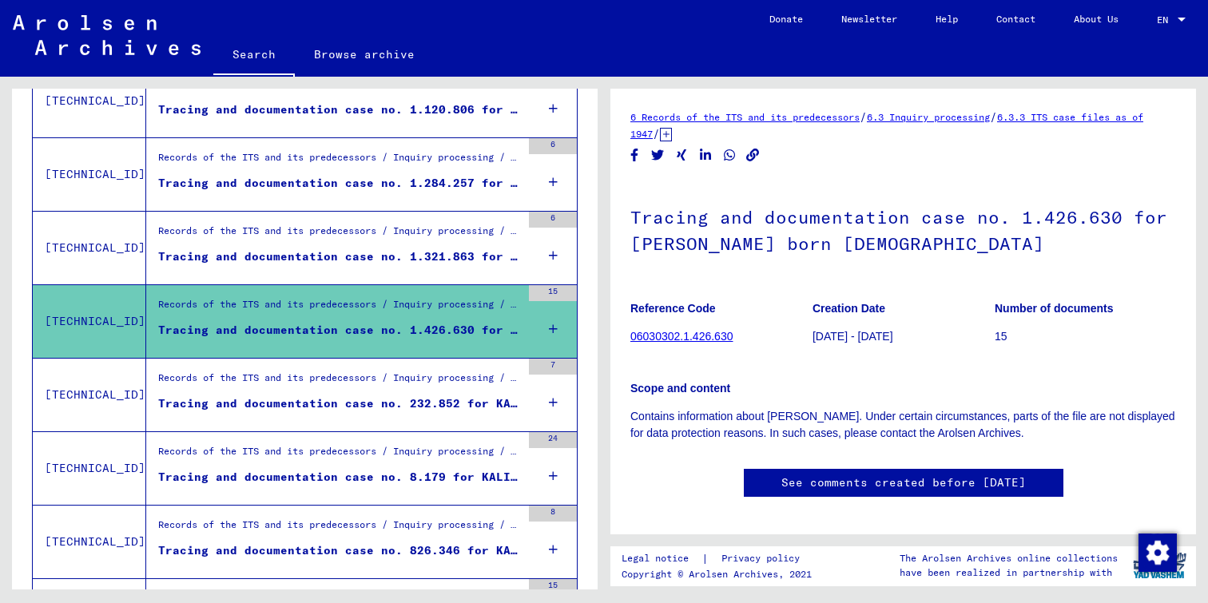
click at [320, 253] on div "Tracing and documentation case no. 1.321.863 for [PERSON_NAME] born [DEMOGRAPHI…" at bounding box center [339, 256] width 363 height 17
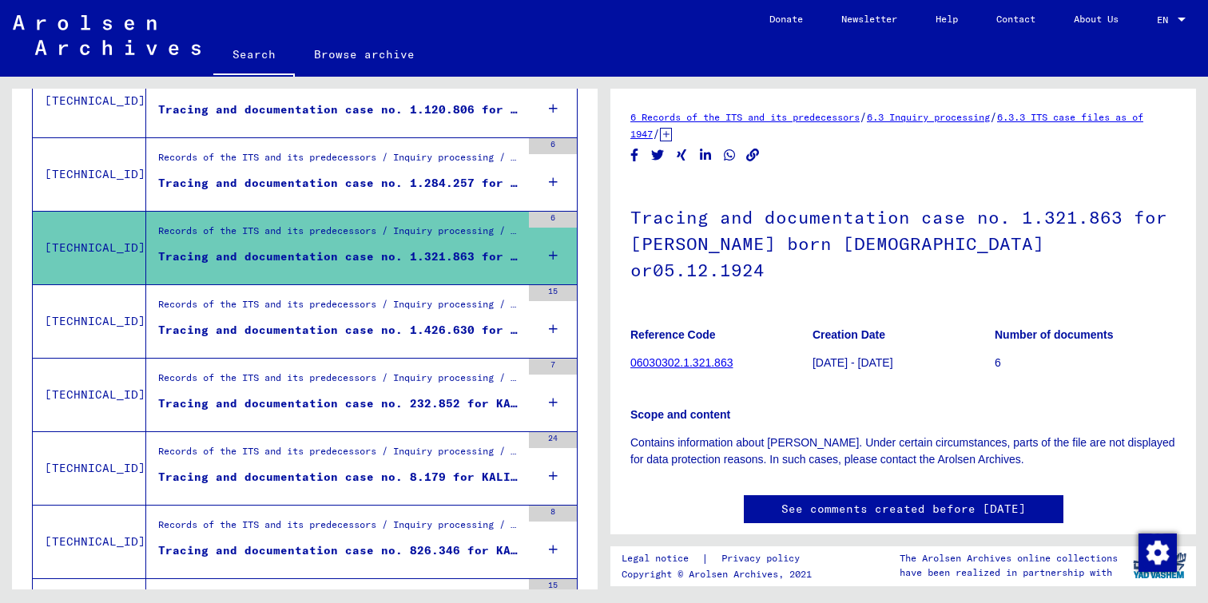
click at [300, 385] on div "Records of the ITS and its predecessors / Inquiry processing / ITS case files a…" at bounding box center [339, 382] width 363 height 22
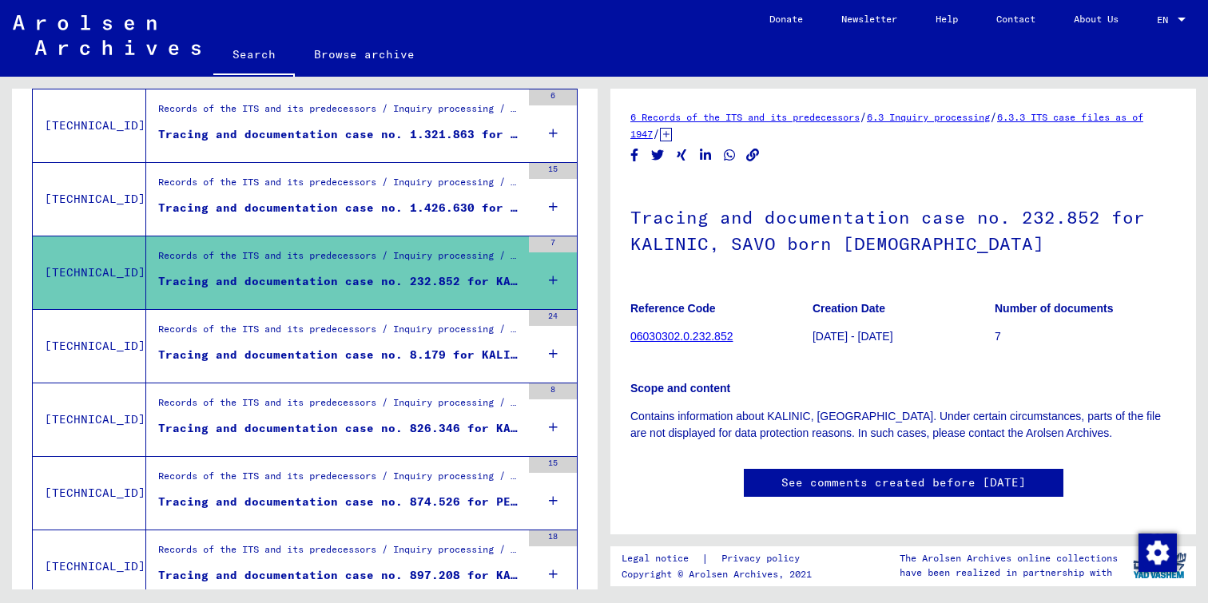
scroll to position [1053, 0]
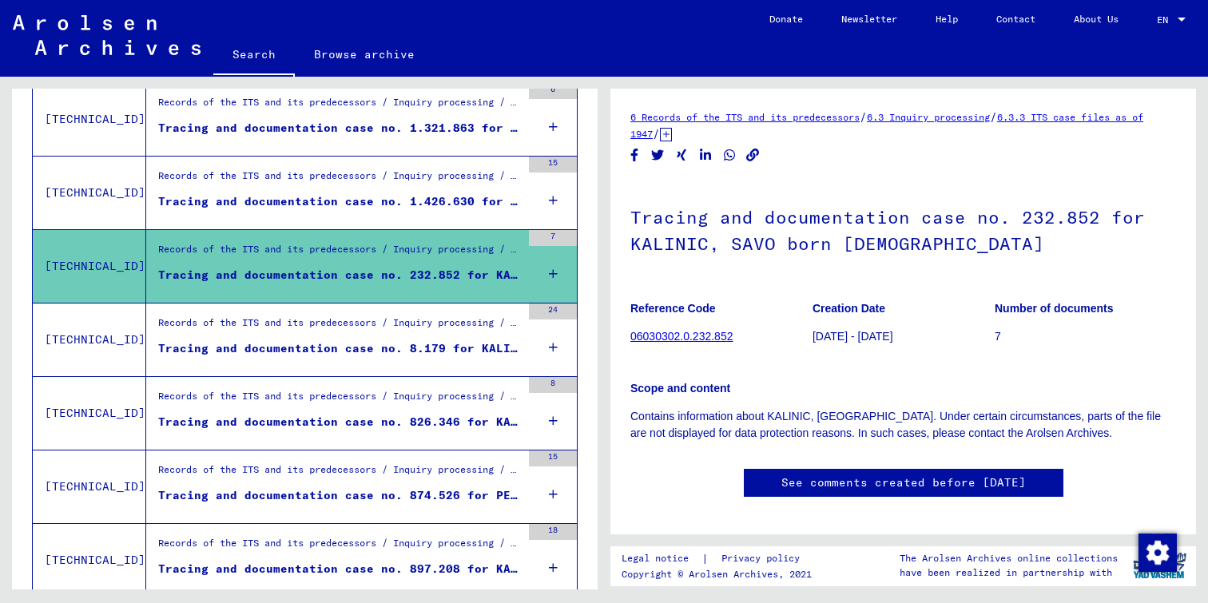
click at [300, 331] on div "Records of the ITS and its predecessors / Inquiry processing / ITS case files a…" at bounding box center [339, 326] width 363 height 22
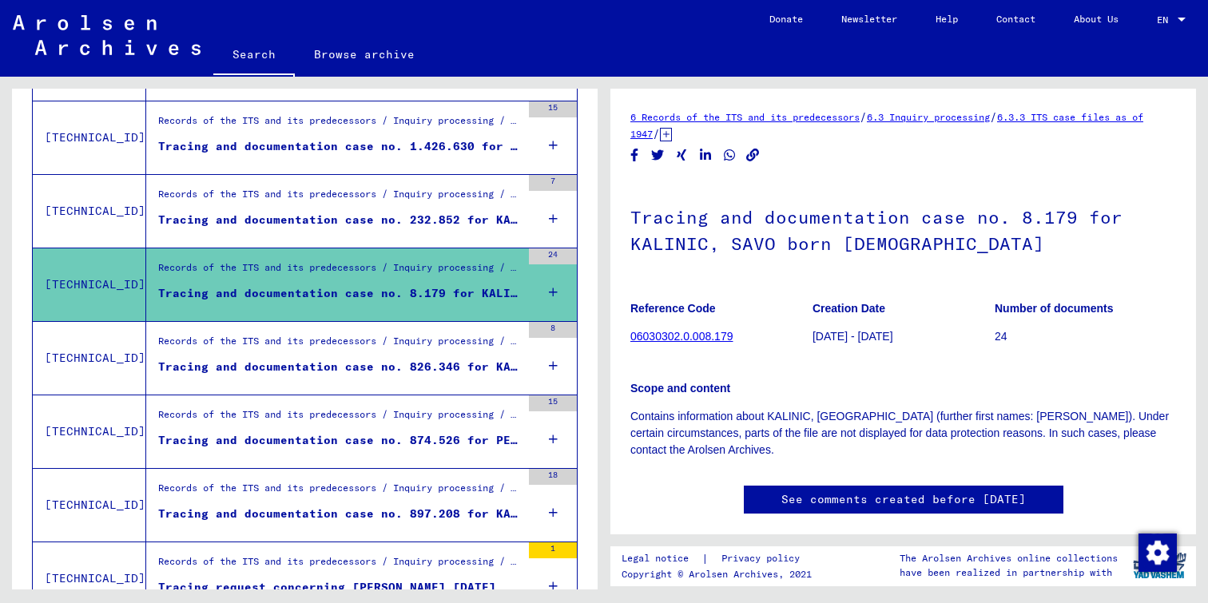
scroll to position [1119, 0]
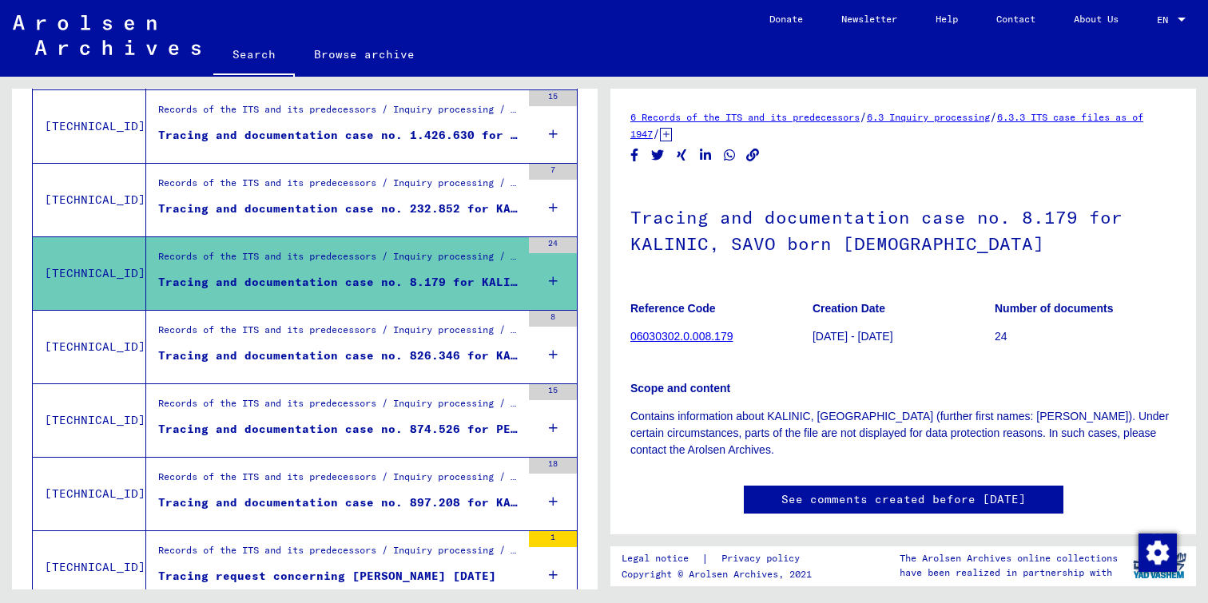
click at [256, 354] on div "Tracing and documentation case no. 826.346 for KALINIC, LUKA born [DEMOGRAPHIC_…" at bounding box center [339, 355] width 363 height 17
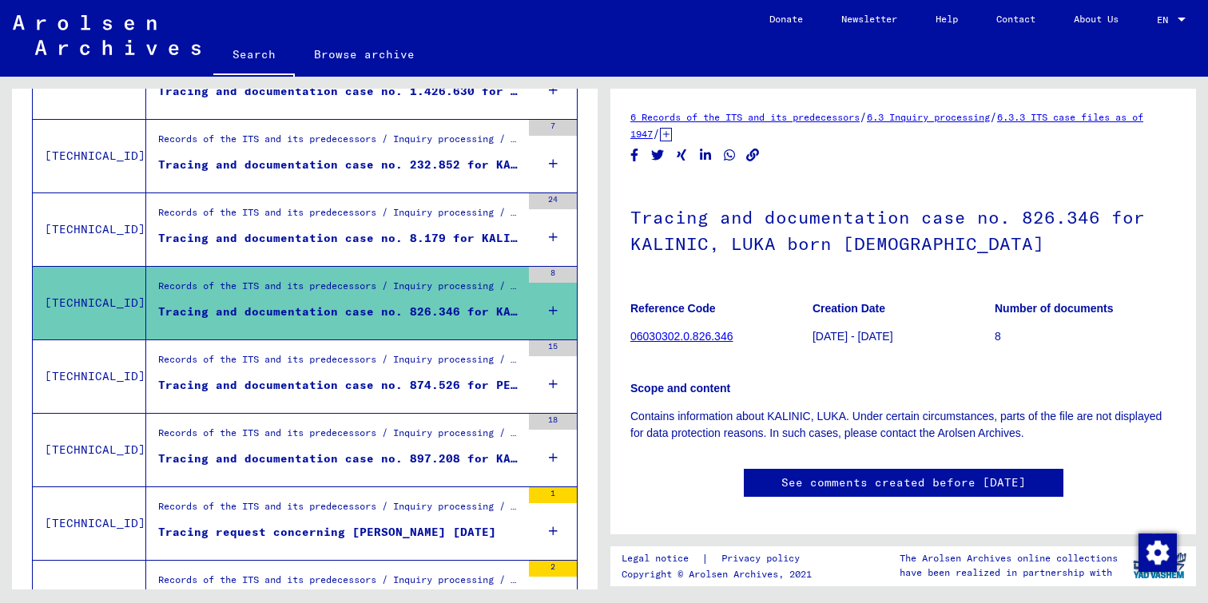
scroll to position [1169, 0]
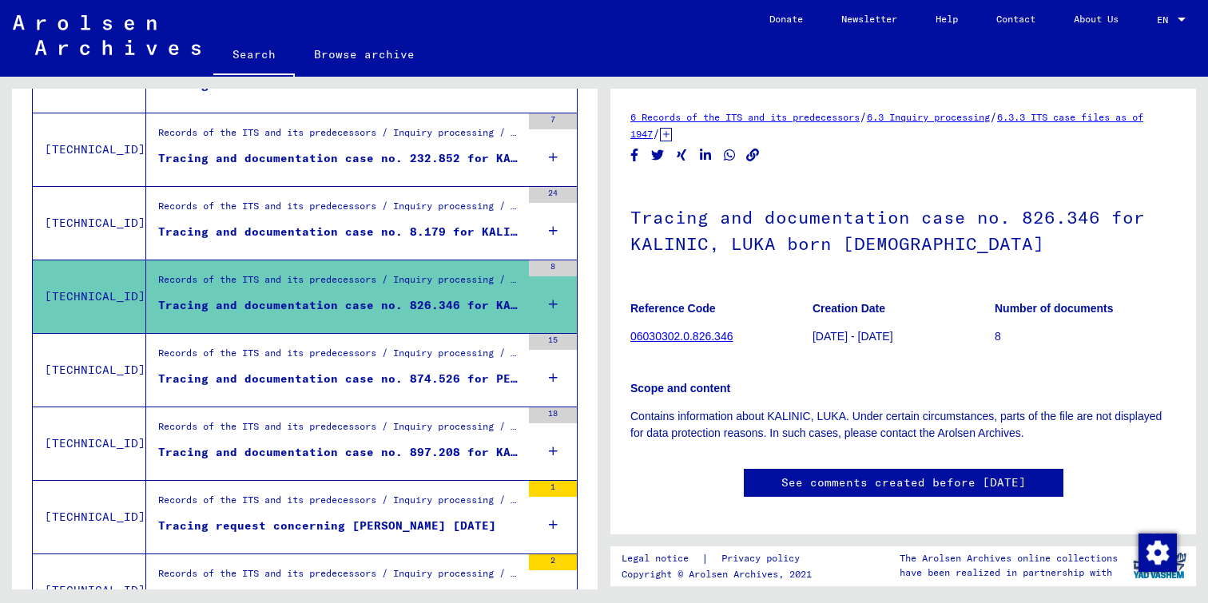
click at [249, 371] on div "Tracing and documentation case no. 874.526 for PELA, [DEMOGRAPHIC_DATA] born [D…" at bounding box center [339, 379] width 363 height 17
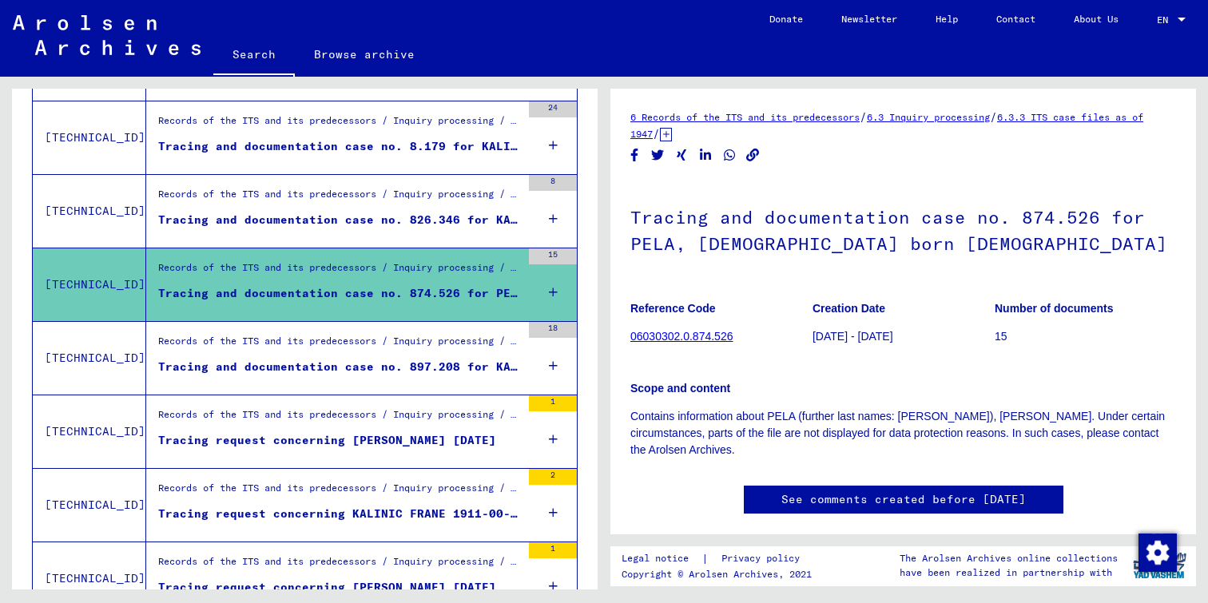
scroll to position [1271, 0]
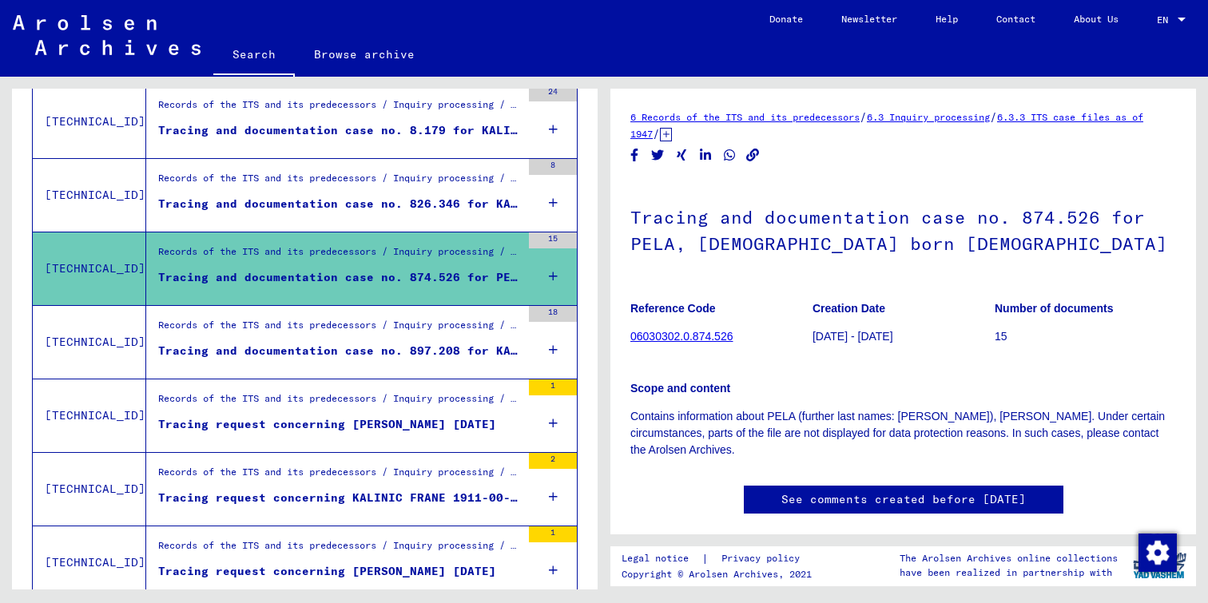
click at [253, 351] on div "Tracing and documentation case no. 897.208 for KALINIC, MILE born [DEMOGRAPHIC_…" at bounding box center [339, 351] width 363 height 17
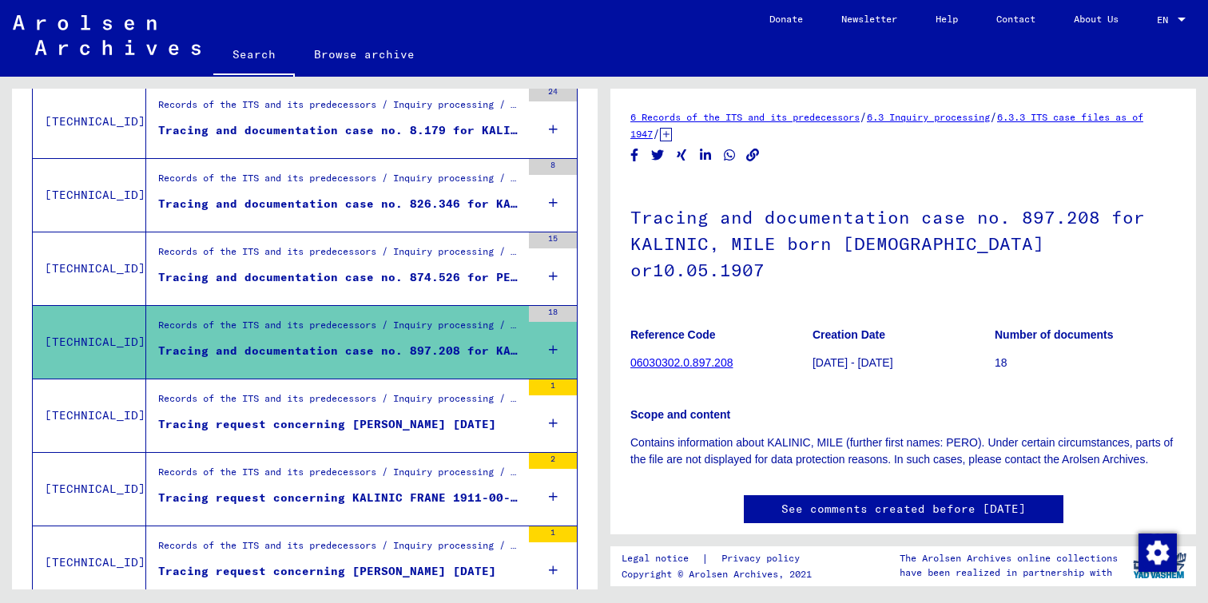
click at [700, 356] on link "06030302.0.897.208" at bounding box center [681, 362] width 102 height 13
click at [929, 501] on link "See comments created before [DATE]" at bounding box center [903, 509] width 244 height 17
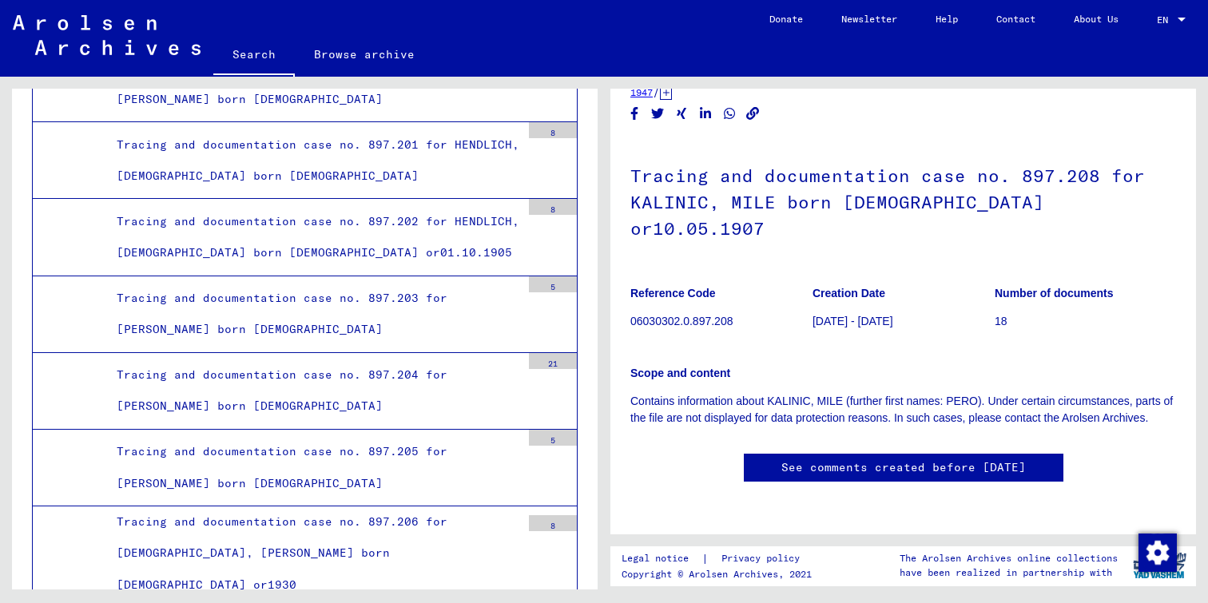
scroll to position [35602, 0]
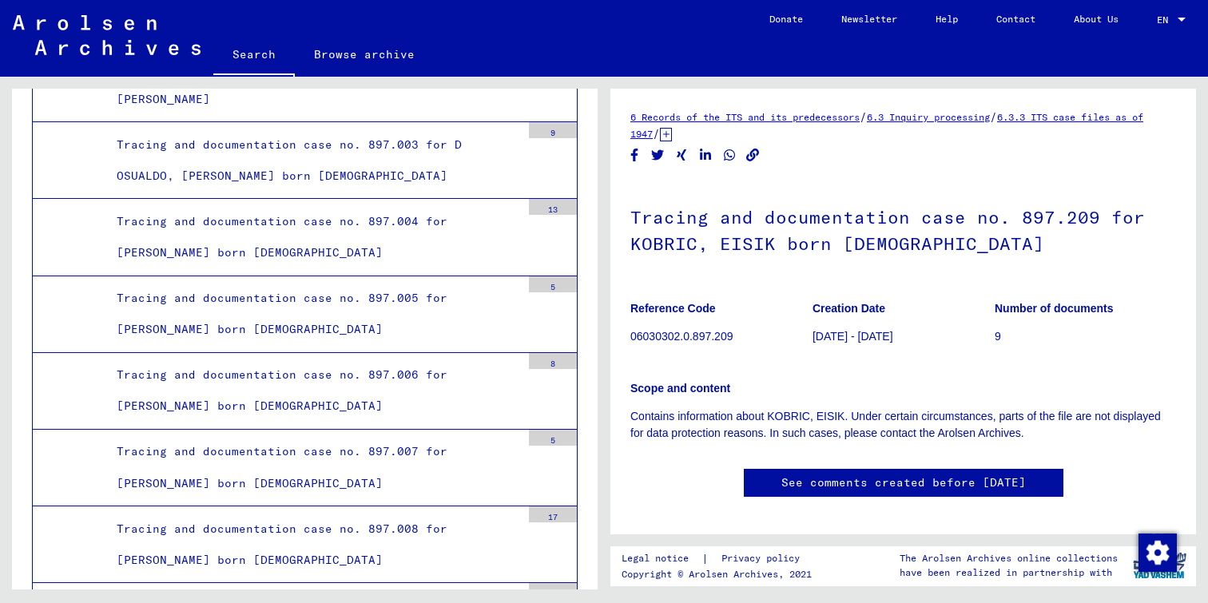
scroll to position [19976, 0]
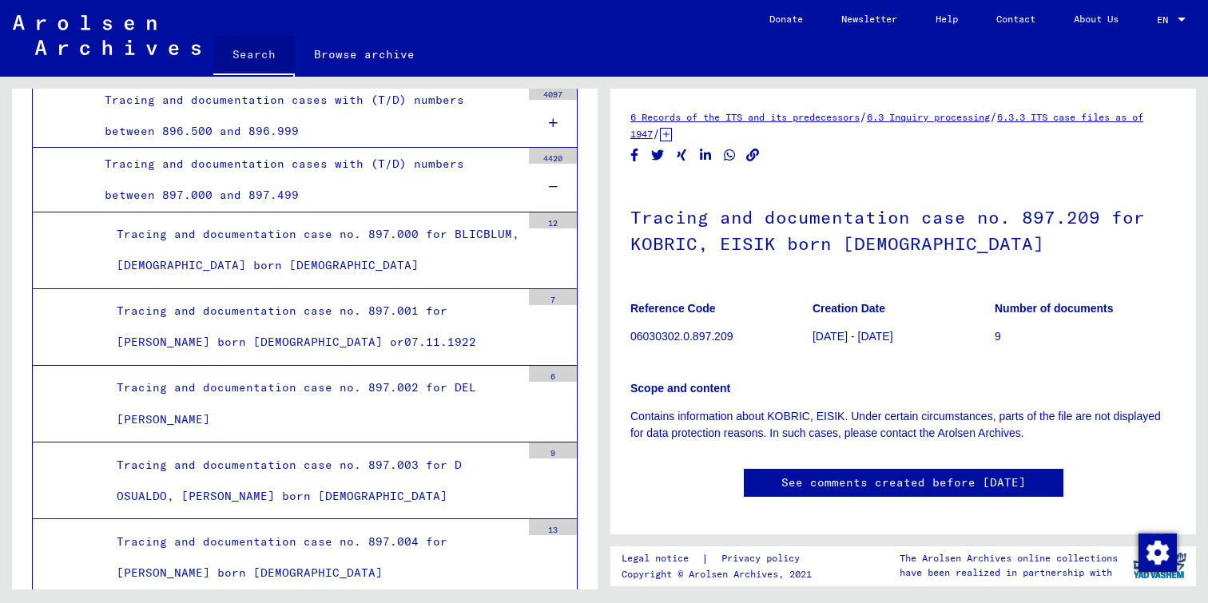
click at [256, 58] on link "Search" at bounding box center [253, 56] width 81 height 42
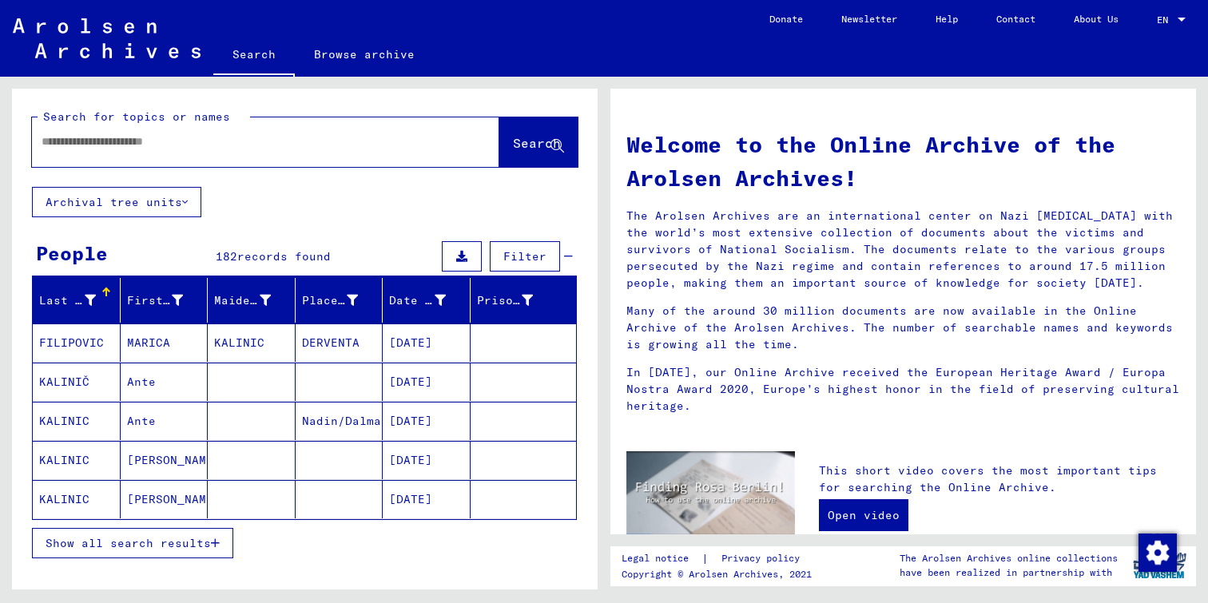
click at [253, 148] on input "text" at bounding box center [247, 141] width 410 height 17
type input "*"
type input "**********"
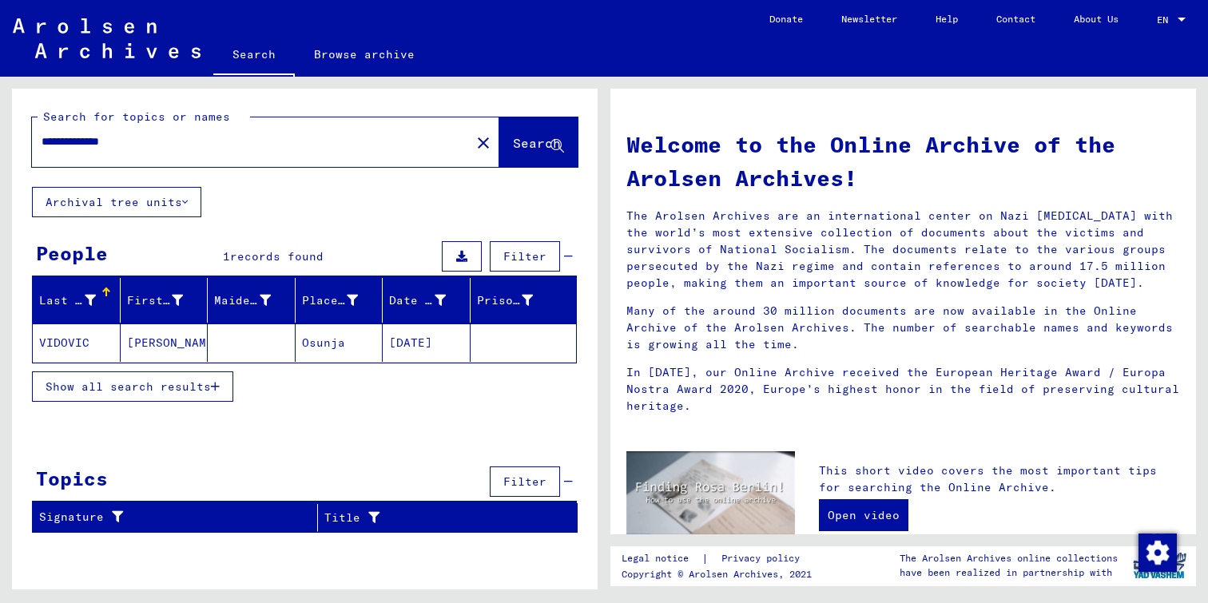
click at [71, 339] on mat-cell "VIDOVIC" at bounding box center [77, 342] width 88 height 38
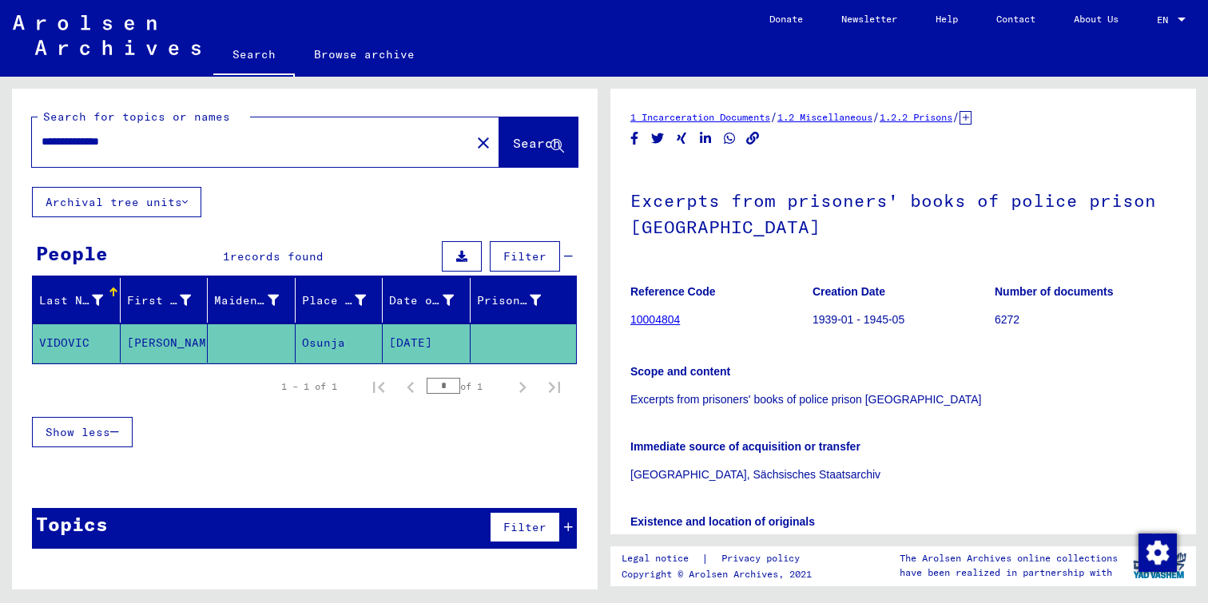
click at [664, 319] on link "10004804" at bounding box center [655, 319] width 50 height 13
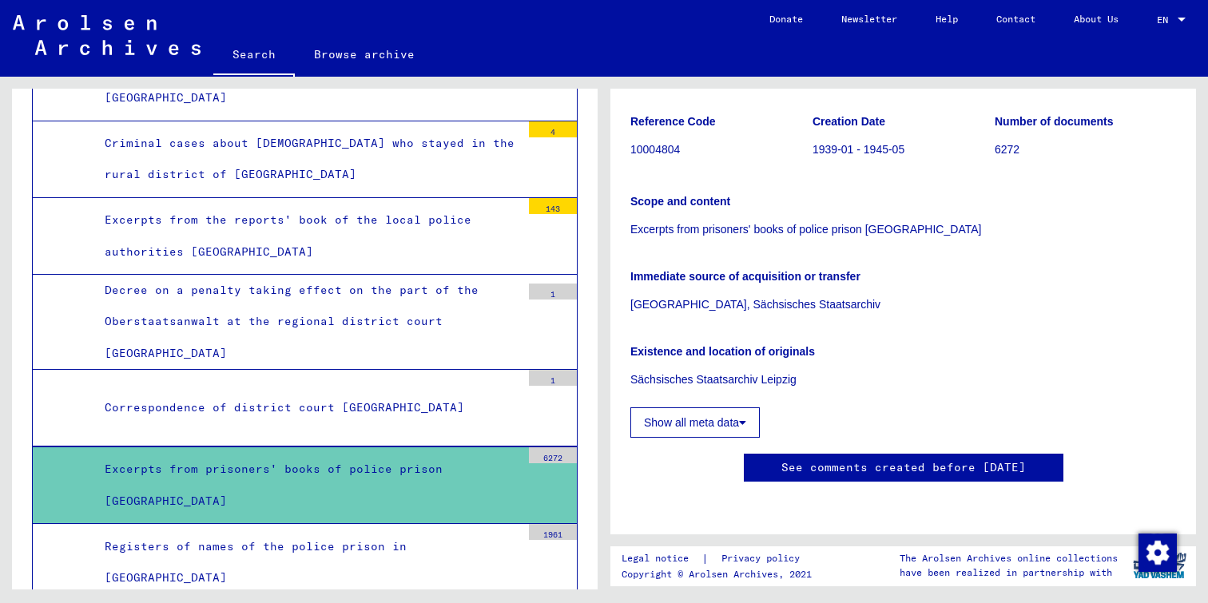
scroll to position [677, 0]
click at [359, 454] on div "Excerpts from prisoners' books of police prison [GEOGRAPHIC_DATA]" at bounding box center [307, 485] width 428 height 62
click at [355, 454] on div "Excerpts from prisoners' books of police prison [GEOGRAPHIC_DATA]" at bounding box center [307, 485] width 428 height 62
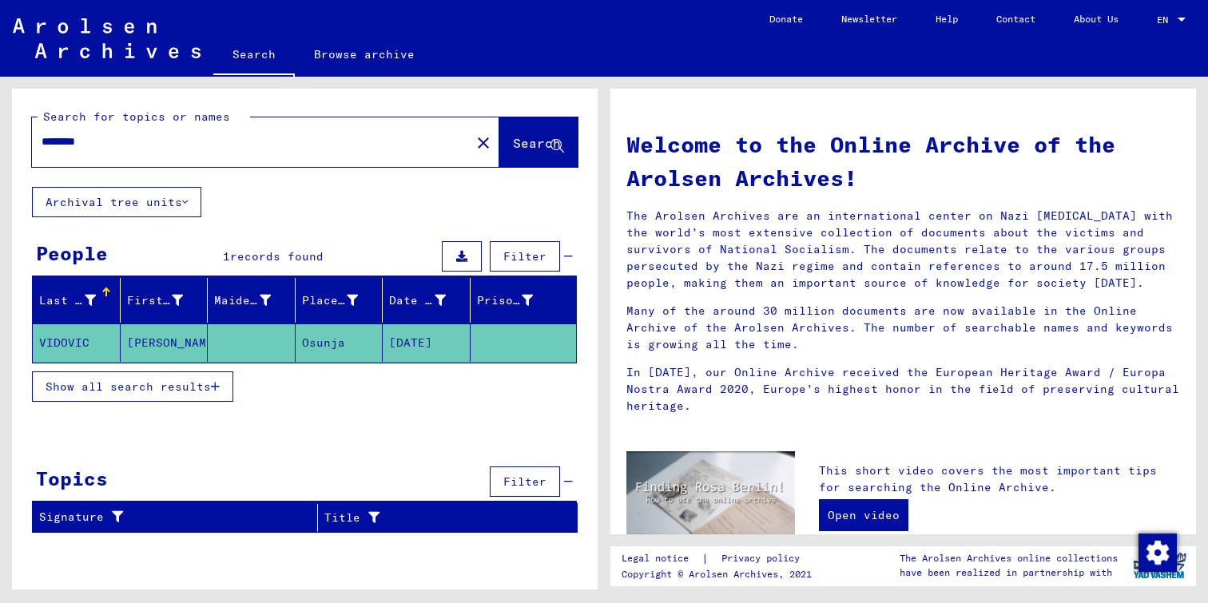
type input "**********"
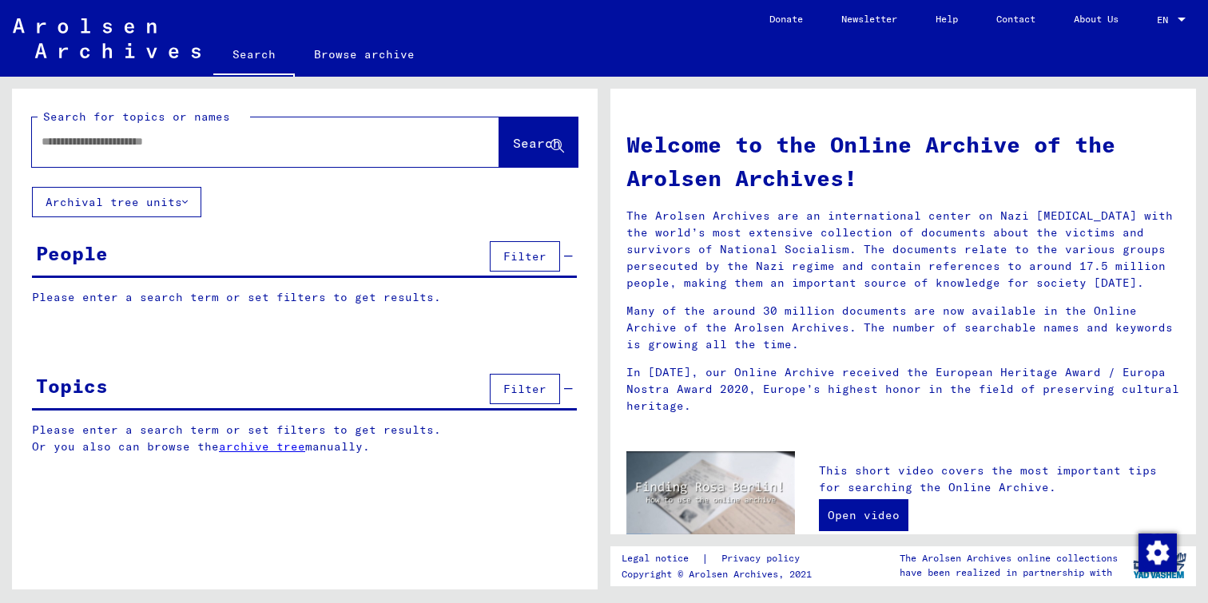
click at [221, 143] on input "text" at bounding box center [247, 141] width 410 height 17
click at [525, 153] on span "Search" at bounding box center [538, 144] width 51 height 17
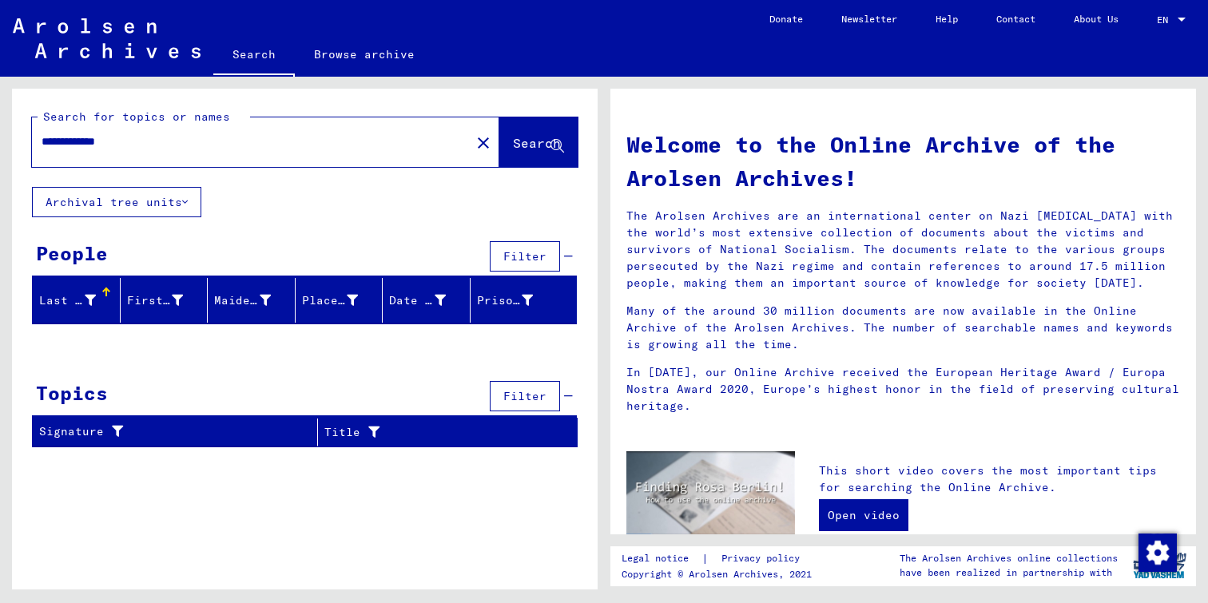
drag, startPoint x: 140, startPoint y: 141, endPoint x: 0, endPoint y: 135, distance: 139.9
click at [0, 135] on div "**********" at bounding box center [302, 333] width 604 height 513
type input "*****"
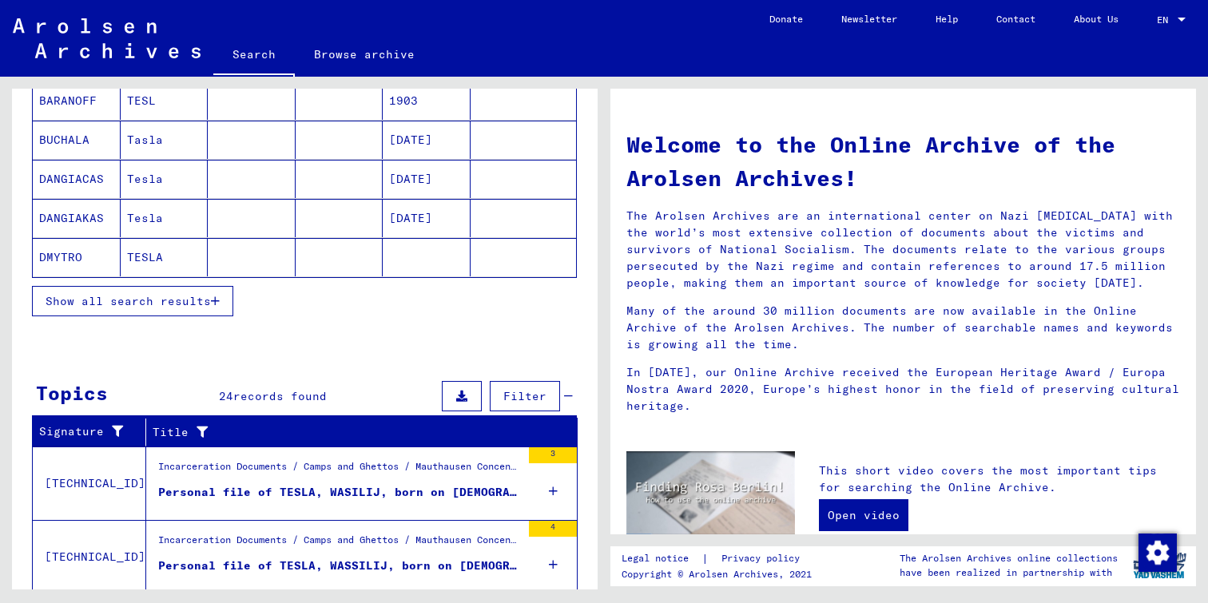
scroll to position [240, 0]
